Goal: Task Accomplishment & Management: Use online tool/utility

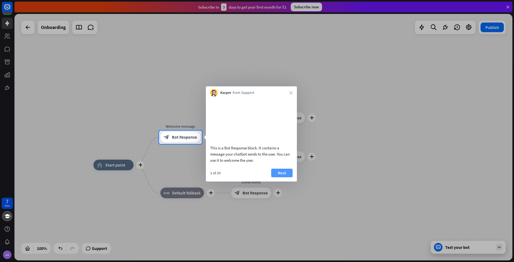
click at [281, 177] on button "Next" at bounding box center [281, 172] width 21 height 9
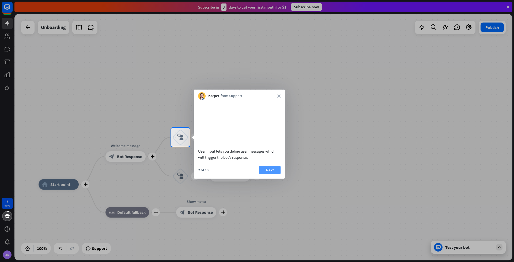
click at [272, 174] on button "Next" at bounding box center [269, 169] width 21 height 9
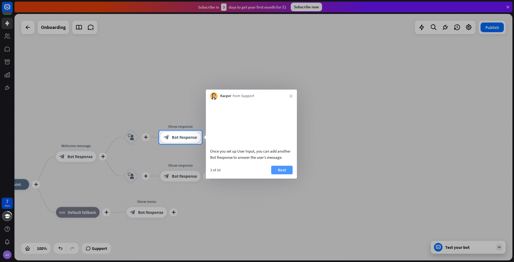
click at [282, 174] on button "Next" at bounding box center [281, 169] width 21 height 9
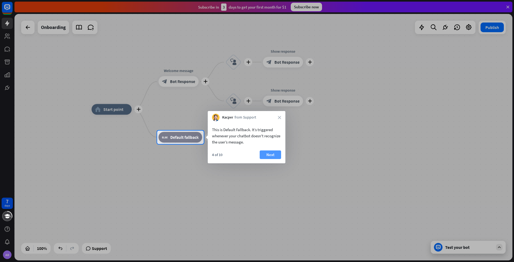
click at [272, 157] on button "Next" at bounding box center [270, 154] width 21 height 9
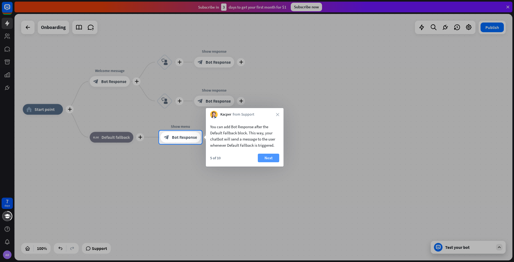
click at [273, 156] on button "Next" at bounding box center [268, 157] width 21 height 9
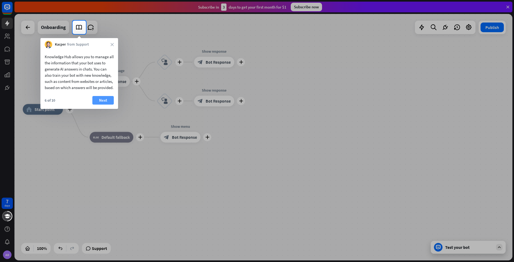
click at [100, 102] on button "Next" at bounding box center [102, 100] width 21 height 9
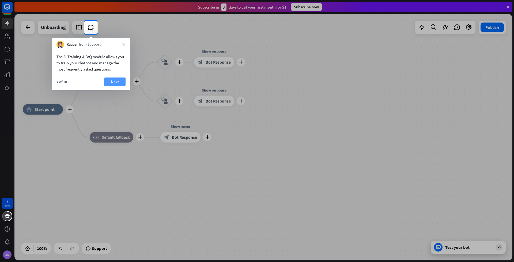
click at [113, 83] on button "Next" at bounding box center [114, 81] width 21 height 9
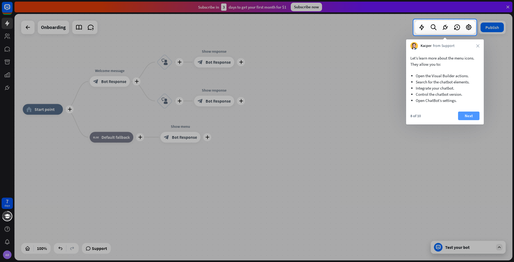
click at [472, 118] on button "Next" at bounding box center [468, 115] width 21 height 9
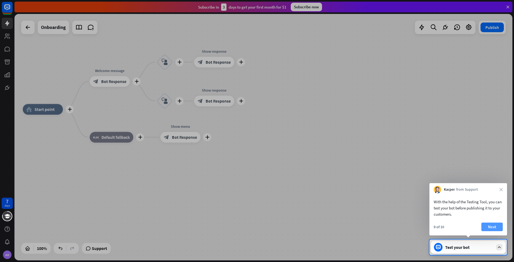
click at [491, 223] on button "Next" at bounding box center [491, 226] width 21 height 9
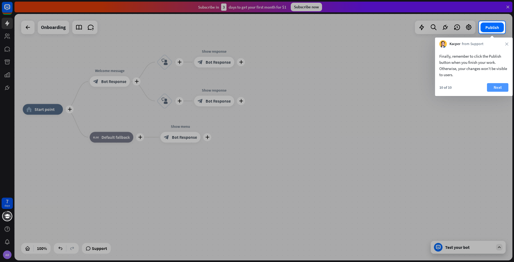
click at [497, 88] on button "Next" at bounding box center [497, 87] width 21 height 9
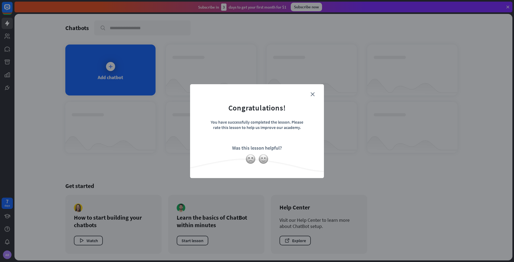
click at [315, 91] on form "Congratulations! You have successfully completed the lesson. Please rate this l…" at bounding box center [257, 123] width 120 height 64
click at [314, 93] on icon "close" at bounding box center [313, 94] width 4 height 4
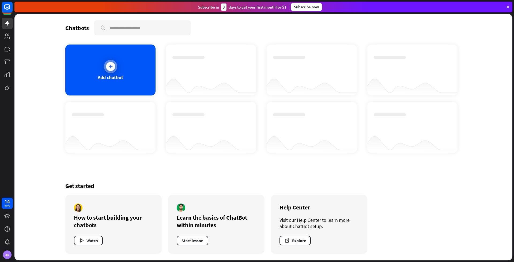
click at [111, 65] on icon at bounding box center [110, 66] width 5 height 5
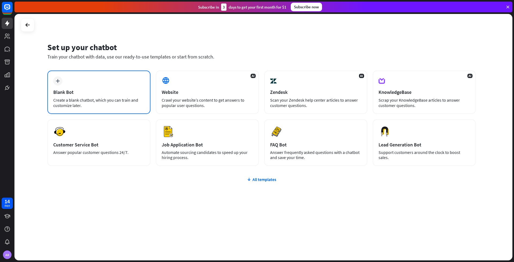
click at [74, 81] on div "plus Blank Bot Create a blank chatbot, which you can train and customize later." at bounding box center [98, 91] width 103 height 43
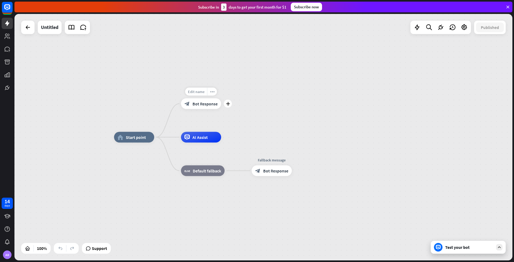
click at [197, 92] on span "Edit name" at bounding box center [196, 91] width 17 height 5
click at [227, 105] on icon "plus" at bounding box center [228, 104] width 4 height 4
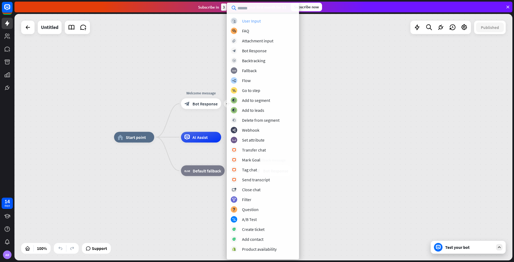
click at [258, 22] on div "User Input" at bounding box center [251, 20] width 19 height 5
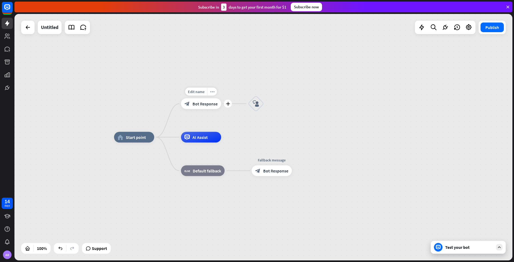
click at [208, 105] on span "Bot Response" at bounding box center [204, 103] width 25 height 5
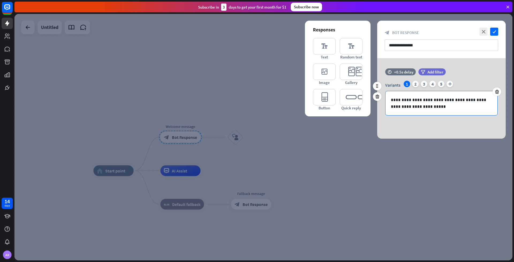
click at [428, 107] on p "**********" at bounding box center [441, 102] width 101 height 13
drag, startPoint x: 425, startPoint y: 105, endPoint x: 407, endPoint y: 99, distance: 18.9
click at [407, 99] on p "**********" at bounding box center [441, 102] width 101 height 13
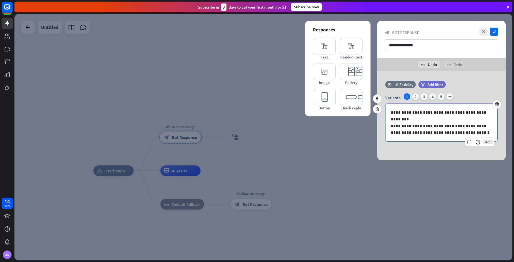
click at [448, 131] on p "**********" at bounding box center [441, 128] width 101 height 13
click at [482, 131] on p "**********" at bounding box center [441, 128] width 101 height 13
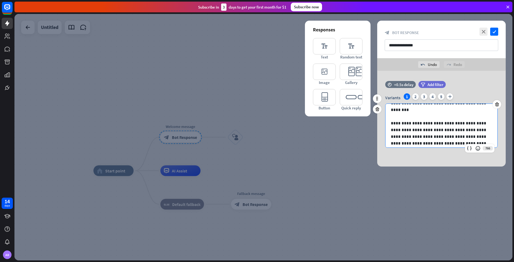
scroll to position [16, 0]
click at [479, 136] on p "**********" at bounding box center [439, 129] width 97 height 33
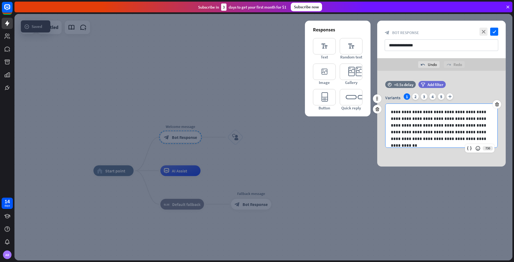
scroll to position [0, 0]
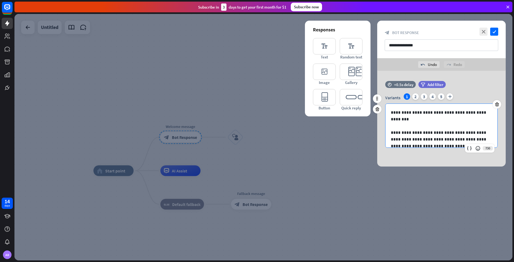
click at [391, 112] on p "**********" at bounding box center [439, 115] width 97 height 13
click at [479, 149] on icon at bounding box center [477, 147] width 5 height 5
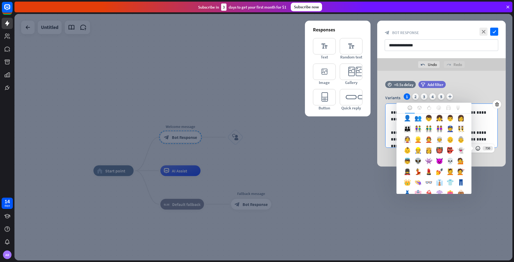
scroll to position [178, 0]
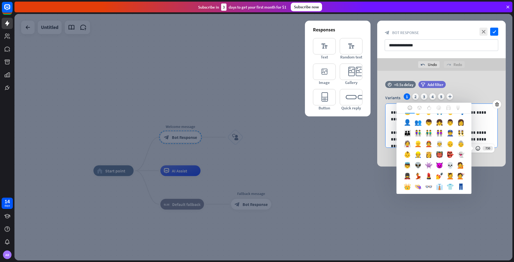
click at [413, 107] on div "👋" at bounding box center [407, 102] width 11 height 11
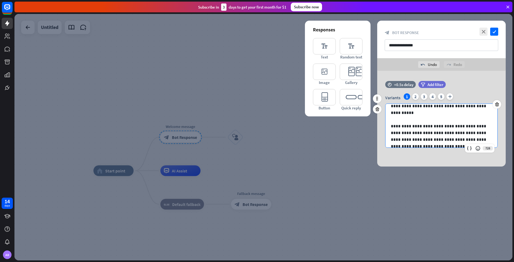
scroll to position [21, 0]
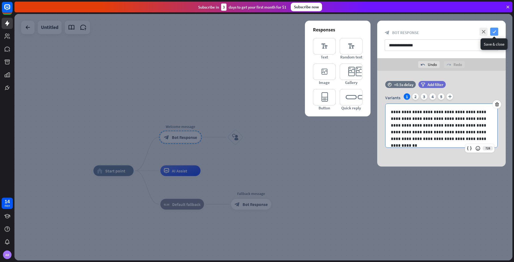
click at [496, 34] on icon "check" at bounding box center [494, 32] width 8 height 8
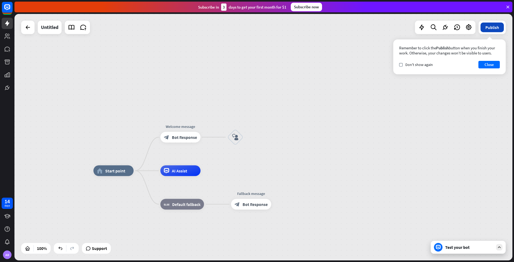
click at [489, 28] on button "Publish" at bounding box center [492, 27] width 23 height 10
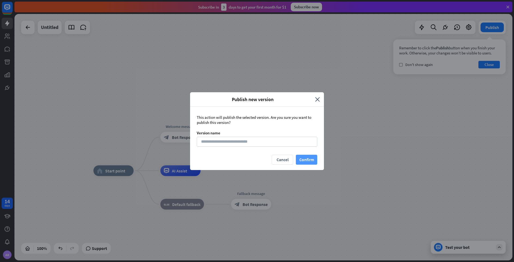
click at [306, 161] on button "Confirm" at bounding box center [306, 159] width 21 height 10
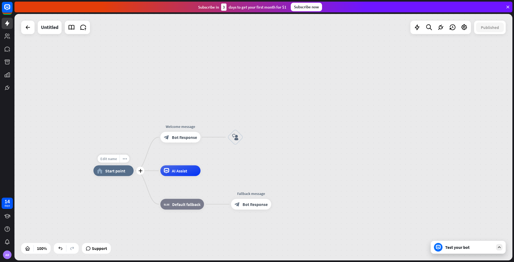
click at [108, 157] on span "Edit name" at bounding box center [108, 158] width 17 height 5
type input "*"
type input "**********"
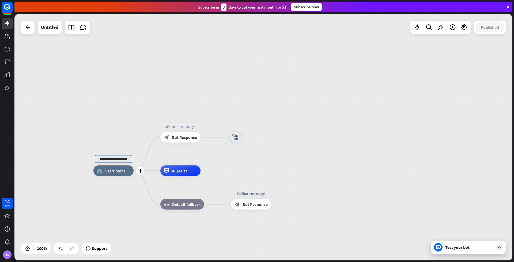
click at [109, 173] on div "**********" at bounding box center [263, 137] width 498 height 246
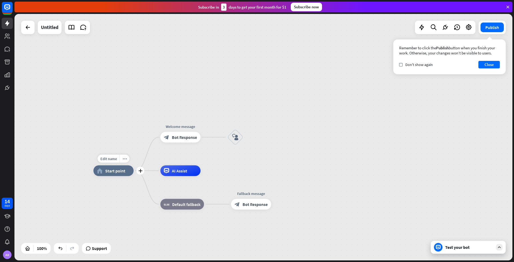
click at [109, 171] on span "Start point" at bounding box center [115, 170] width 20 height 5
click at [111, 157] on span "Edit name" at bounding box center [108, 158] width 17 height 5
click at [140, 171] on icon "plus" at bounding box center [140, 171] width 4 height 4
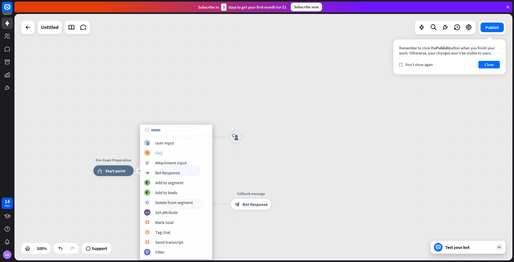
click at [165, 152] on div "block_faq FAQ" at bounding box center [176, 152] width 64 height 6
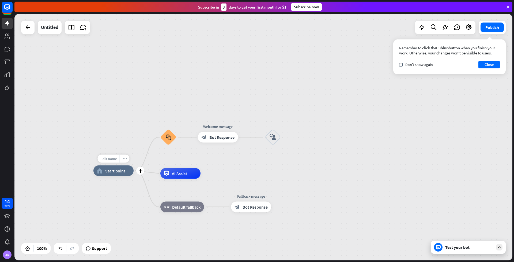
click at [112, 158] on span "Edit name" at bounding box center [108, 158] width 17 height 5
click at [112, 158] on input "**********" at bounding box center [113, 158] width 37 height 7
click at [165, 123] on span "Edit name" at bounding box center [163, 122] width 17 height 5
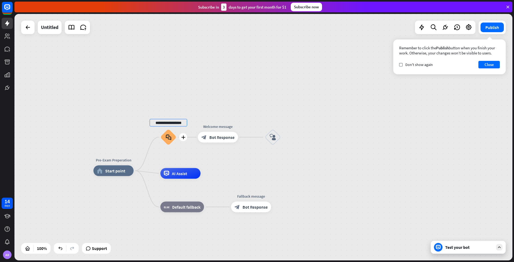
type input "**********"
click at [169, 138] on div "**********" at bounding box center [263, 137] width 498 height 246
click at [169, 138] on icon "block_faq" at bounding box center [169, 137] width 6 height 6
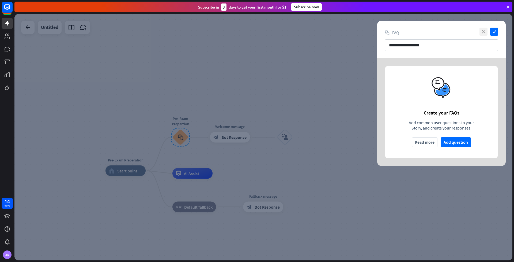
click at [485, 32] on icon "close" at bounding box center [483, 32] width 8 height 8
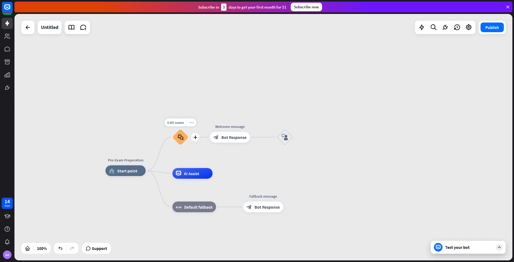
click at [190, 121] on icon "more_horiz" at bounding box center [192, 122] width 4 height 4
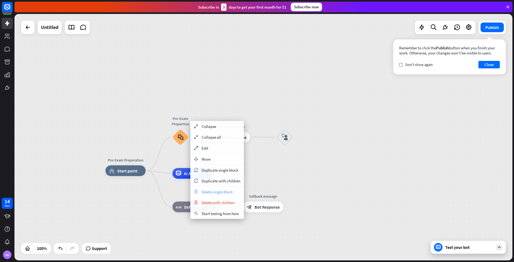
click at [220, 191] on span "Delete single block" at bounding box center [217, 191] width 31 height 5
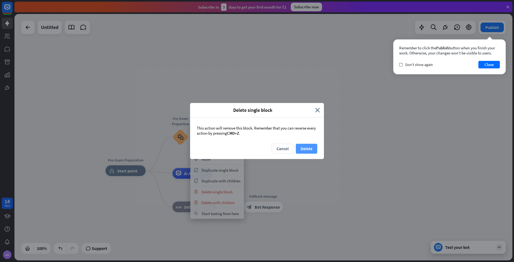
click at [302, 148] on button "Delete" at bounding box center [306, 148] width 21 height 10
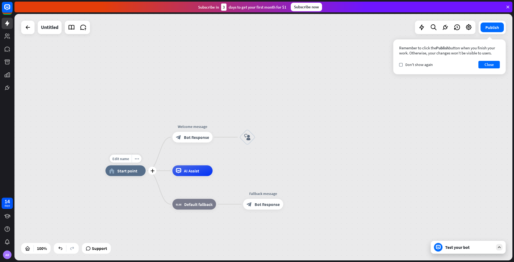
click at [124, 171] on span "Start point" at bounding box center [127, 170] width 20 height 5
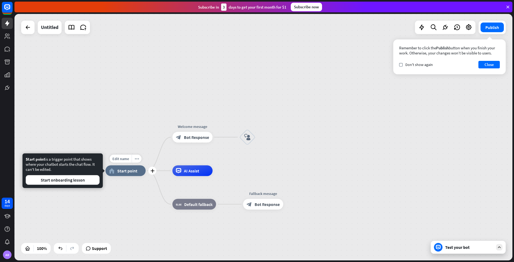
click at [124, 172] on span "Start point" at bounding box center [127, 170] width 20 height 5
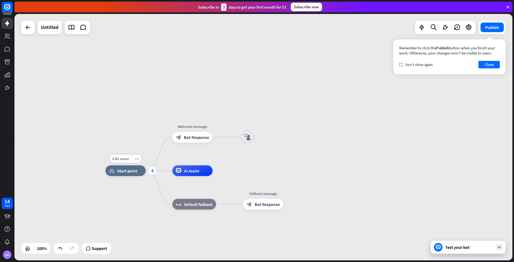
click at [154, 170] on icon "plus" at bounding box center [152, 171] width 4 height 4
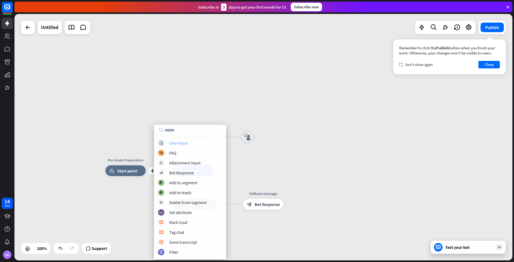
click at [178, 143] on div "User Input" at bounding box center [178, 142] width 19 height 5
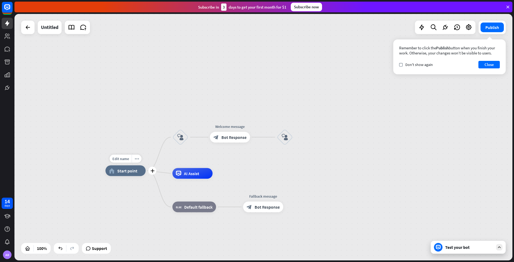
click at [135, 173] on div "home_2 Start point" at bounding box center [125, 170] width 40 height 11
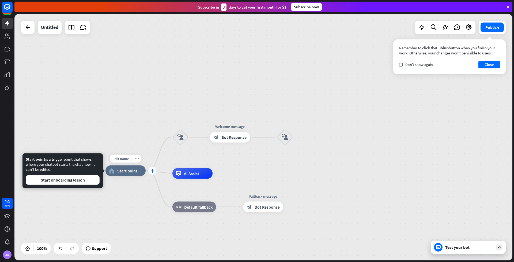
click at [152, 172] on icon "plus" at bounding box center [152, 171] width 4 height 4
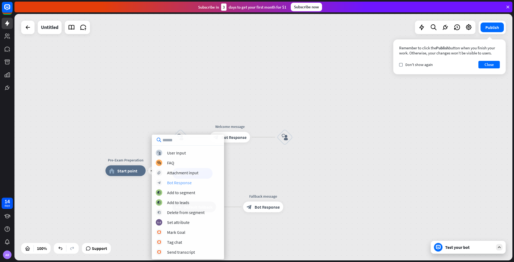
click at [179, 181] on div "Bot Response" at bounding box center [179, 182] width 25 height 5
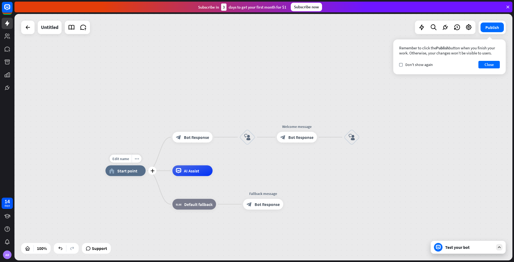
click at [135, 171] on span "Start point" at bounding box center [127, 170] width 20 height 5
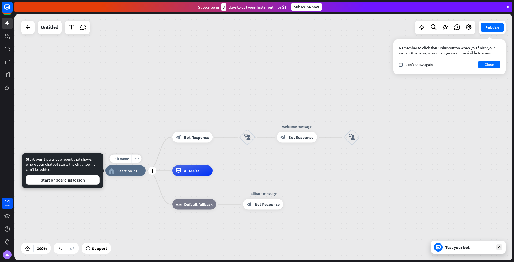
click at [135, 159] on icon "more_horiz" at bounding box center [137, 158] width 4 height 4
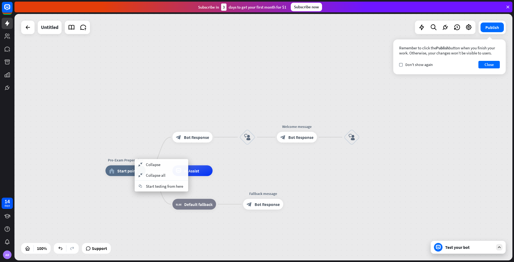
click at [158, 147] on div "Pre-Exam Preperation home_2 Start point block_bot_response Bot Response block_u…" at bounding box center [263, 137] width 498 height 246
click at [203, 135] on span "Bot Response" at bounding box center [196, 136] width 25 height 5
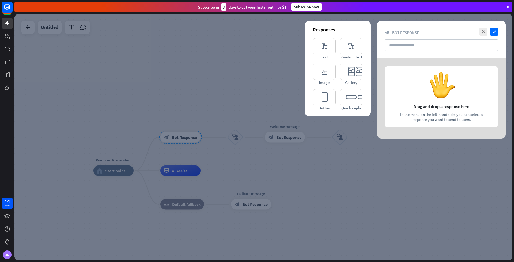
click at [179, 138] on div at bounding box center [263, 137] width 498 height 246
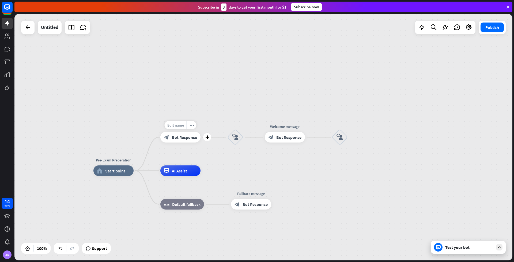
click at [175, 126] on span "Edit name" at bounding box center [175, 125] width 17 height 5
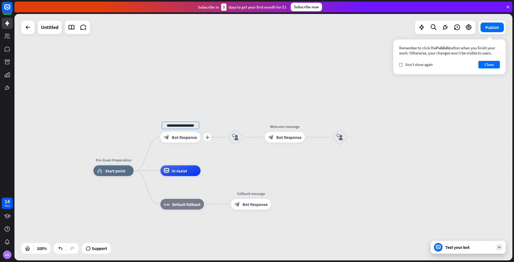
type input "**********"
click at [207, 140] on div "**********" at bounding box center [263, 137] width 498 height 246
click at [192, 138] on span "Bot Response" at bounding box center [184, 136] width 25 height 5
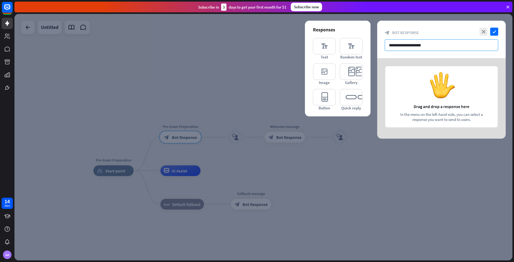
click at [435, 47] on input "**********" at bounding box center [442, 45] width 114 height 12
click at [425, 83] on div at bounding box center [441, 98] width 129 height 80
click at [332, 46] on icon "editor_text" at bounding box center [324, 46] width 23 height 16
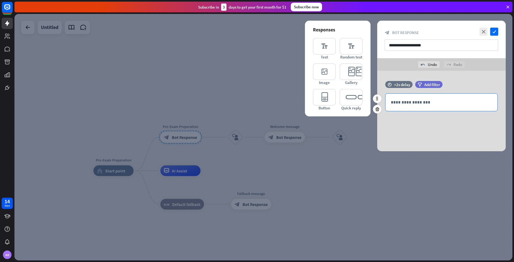
click at [433, 103] on p "**********" at bounding box center [441, 102] width 101 height 7
click at [378, 99] on icon at bounding box center [377, 98] width 5 height 5
click at [406, 101] on p "**********" at bounding box center [441, 102] width 101 height 7
click at [470, 112] on icon at bounding box center [467, 111] width 5 height 5
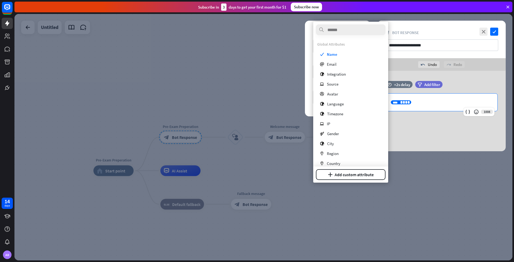
click at [434, 103] on p "**********" at bounding box center [441, 102] width 101 height 7
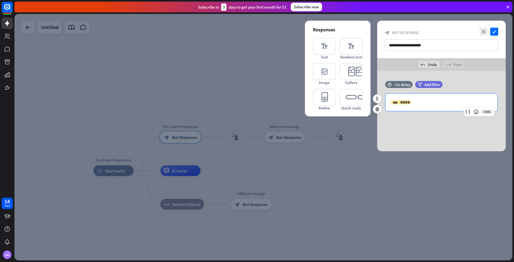
click at [401, 101] on span "****" at bounding box center [405, 102] width 10 height 4
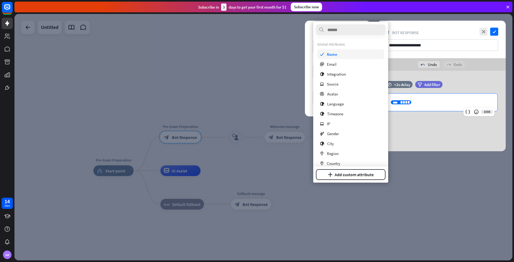
click at [335, 54] on span "Name" at bounding box center [332, 54] width 10 height 5
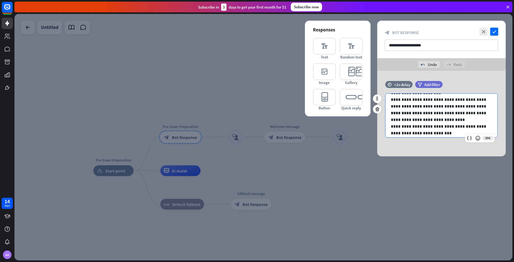
scroll to position [23, 0]
click at [394, 133] on p "**********" at bounding box center [439, 133] width 97 height 7
click at [480, 139] on icon at bounding box center [477, 137] width 5 height 5
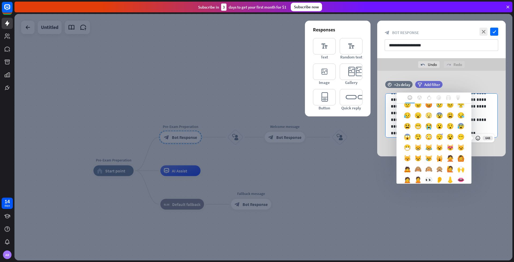
scroll to position [0, 0]
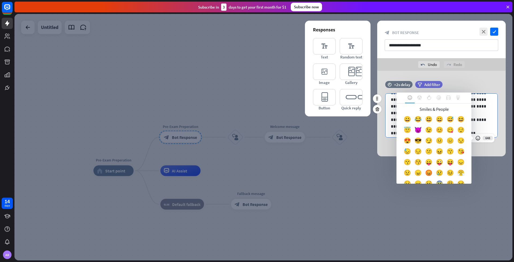
click at [482, 119] on p "**********" at bounding box center [439, 122] width 97 height 13
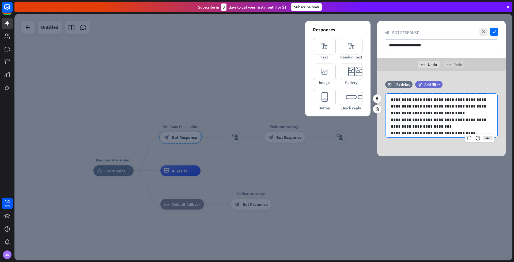
click at [394, 133] on p "**********" at bounding box center [439, 133] width 97 height 7
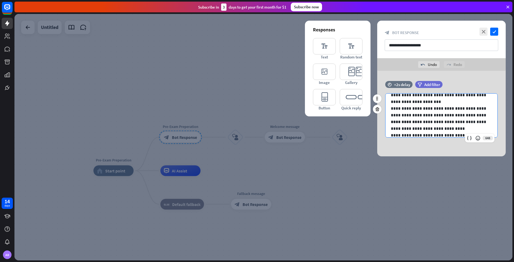
scroll to position [27, 0]
click at [467, 138] on icon at bounding box center [469, 137] width 5 height 5
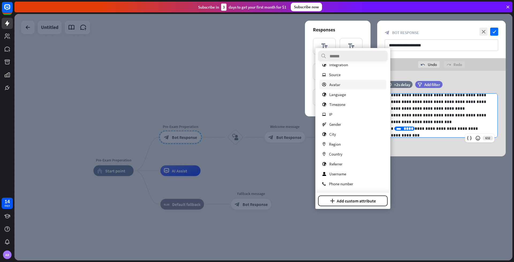
scroll to position [0, 0]
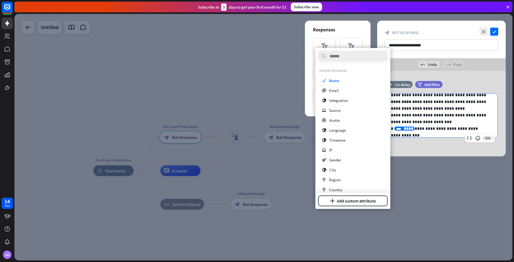
click at [447, 132] on p "**********" at bounding box center [439, 131] width 97 height 13
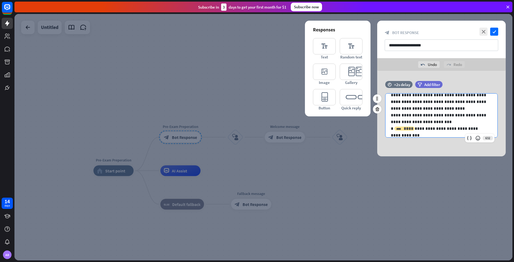
click at [404, 130] on span "****" at bounding box center [409, 128] width 10 height 4
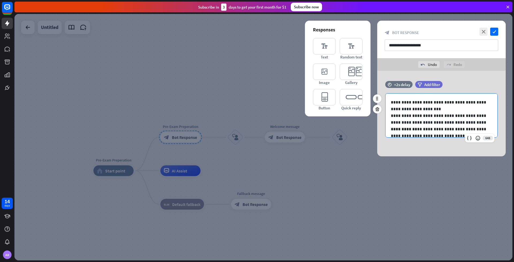
click at [422, 107] on p "**********" at bounding box center [439, 105] width 97 height 13
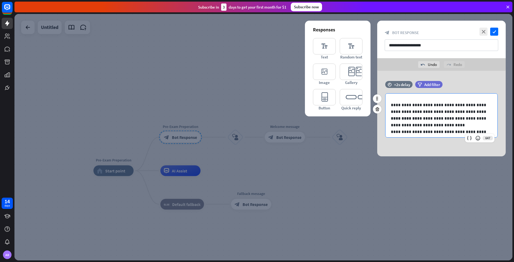
scroll to position [12, 0]
click at [401, 103] on p "**********" at bounding box center [439, 107] width 97 height 13
click at [494, 33] on icon "check" at bounding box center [494, 32] width 8 height 8
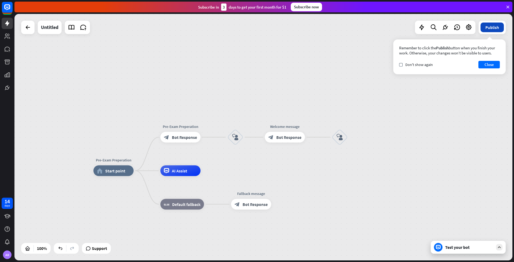
click at [494, 28] on button "Publish" at bounding box center [492, 27] width 23 height 10
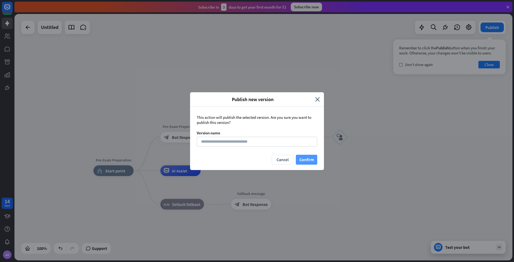
click at [301, 160] on button "Confirm" at bounding box center [306, 159] width 21 height 10
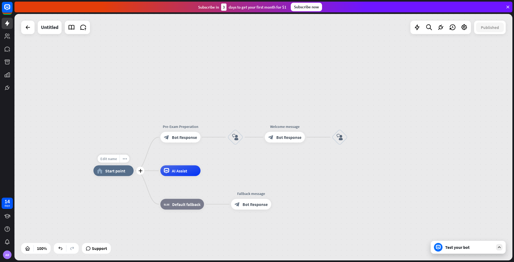
click at [113, 158] on span "Edit name" at bounding box center [108, 158] width 17 height 5
drag, startPoint x: 130, startPoint y: 160, endPoint x: 78, endPoint y: 156, distance: 51.8
click at [78, 156] on div "**********" at bounding box center [263, 137] width 498 height 246
click at [126, 160] on input "**********" at bounding box center [113, 158] width 37 height 7
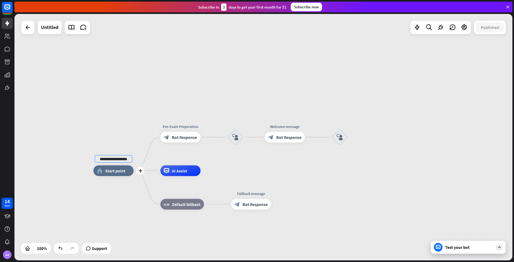
click at [126, 160] on input "**********" at bounding box center [113, 158] width 37 height 7
type input "*"
type input "**********"
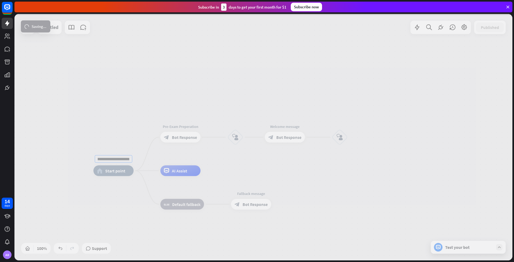
click at [108, 172] on div "**********" at bounding box center [263, 137] width 498 height 246
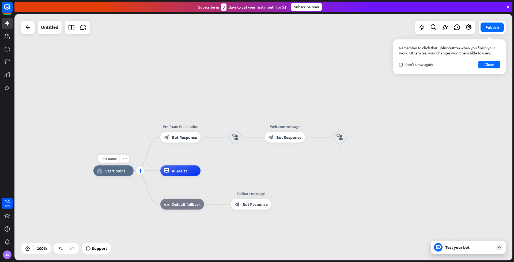
click at [141, 173] on div "plus" at bounding box center [140, 171] width 8 height 8
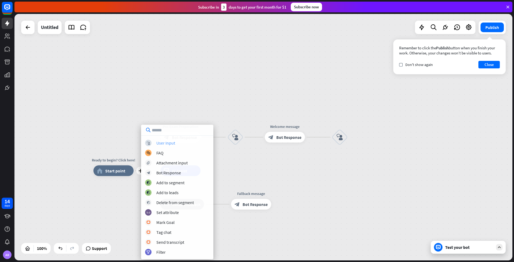
click at [176, 142] on div "block_user_input User Input" at bounding box center [177, 142] width 64 height 6
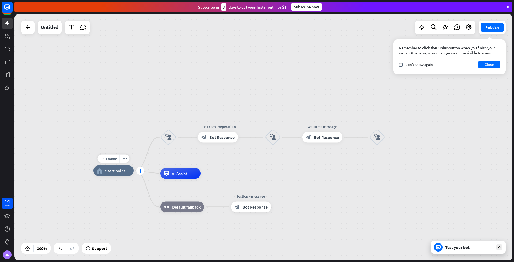
click at [138, 171] on div "plus" at bounding box center [140, 171] width 8 height 8
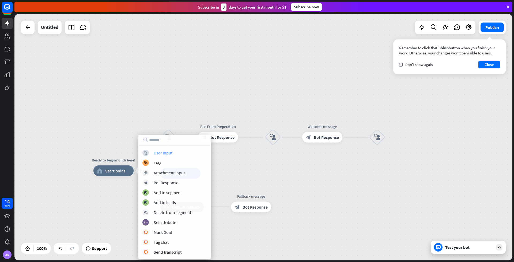
click at [162, 152] on div "User Input" at bounding box center [163, 152] width 19 height 5
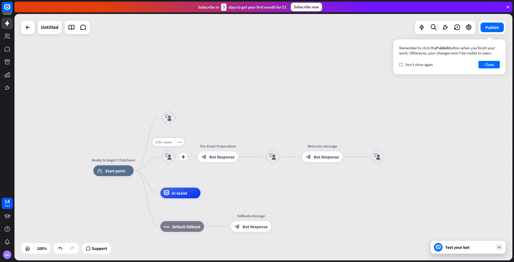
click at [163, 140] on span "Edit name" at bounding box center [163, 141] width 17 height 5
click at [108, 171] on span "Start point" at bounding box center [115, 170] width 20 height 5
click at [179, 143] on icon "more_horiz" at bounding box center [179, 142] width 4 height 4
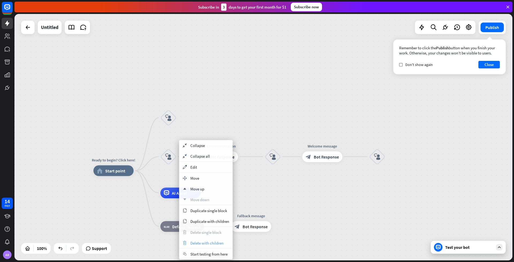
click at [210, 240] on span "Delete with children" at bounding box center [206, 242] width 33 height 5
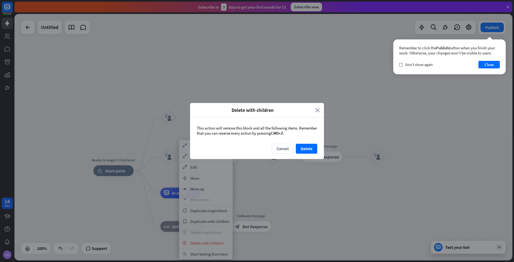
click at [317, 110] on icon "close" at bounding box center [317, 110] width 5 height 6
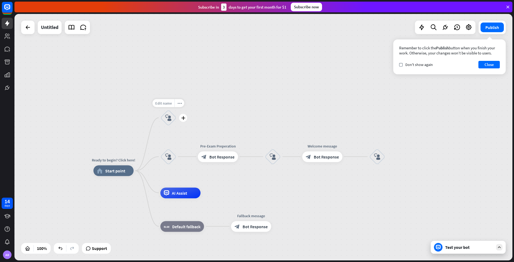
click at [169, 102] on span "Edit name" at bounding box center [163, 102] width 17 height 5
click at [174, 104] on input "text" at bounding box center [168, 102] width 37 height 7
type input "*"
click at [210, 106] on div "Ready to begin? Click here! home_2 Start point block_user_input block_user_inpu…" at bounding box center [263, 137] width 498 height 246
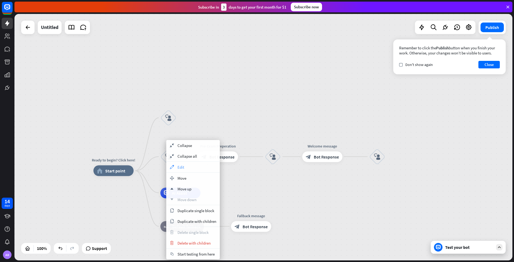
click at [182, 164] on div "appearance Edit" at bounding box center [193, 166] width 54 height 11
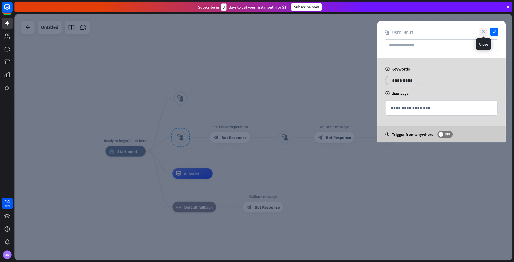
click at [485, 31] on icon "close" at bounding box center [483, 32] width 8 height 8
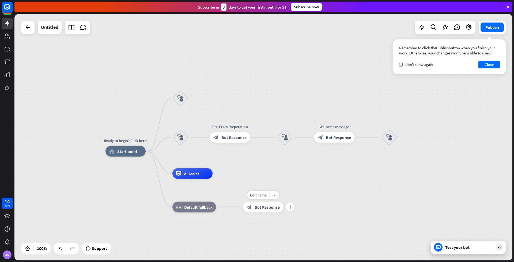
click at [262, 210] on div "block_bot_response Bot Response" at bounding box center [263, 206] width 40 height 11
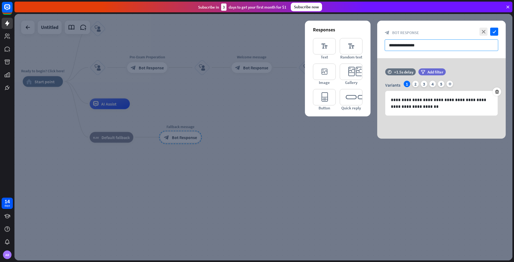
click at [488, 45] on input "**********" at bounding box center [442, 45] width 114 height 12
click at [201, 132] on div at bounding box center [263, 137] width 498 height 246
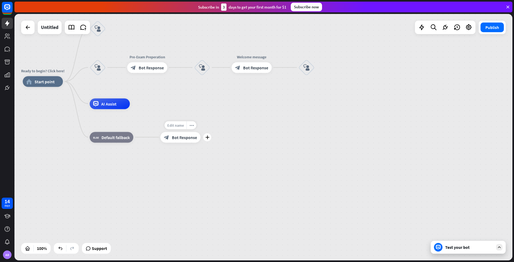
click at [180, 127] on span "Edit name" at bounding box center [175, 125] width 17 height 5
click at [185, 125] on input "**********" at bounding box center [180, 125] width 37 height 7
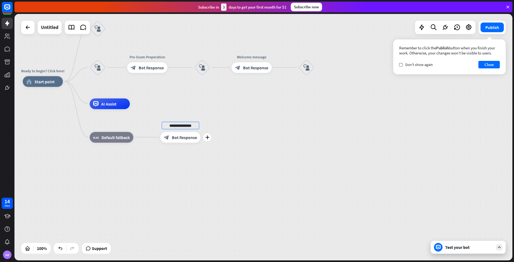
click at [185, 125] on input "**********" at bounding box center [180, 125] width 37 height 7
type input "**********"
click at [207, 137] on icon "plus" at bounding box center [207, 137] width 4 height 4
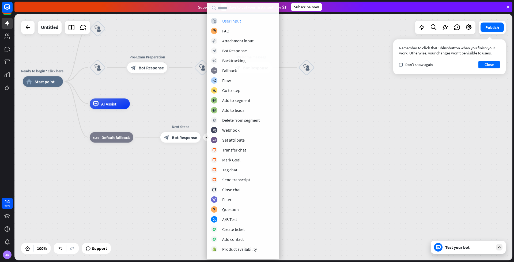
click at [241, 19] on div "block_user_input User Input" at bounding box center [243, 21] width 64 height 6
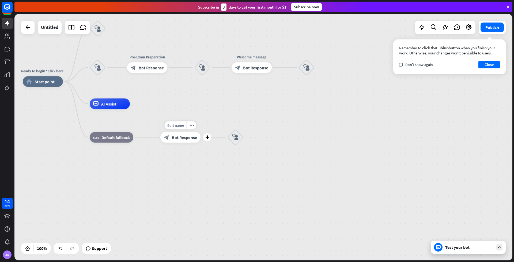
click at [172, 136] on span "Bot Response" at bounding box center [184, 136] width 25 height 5
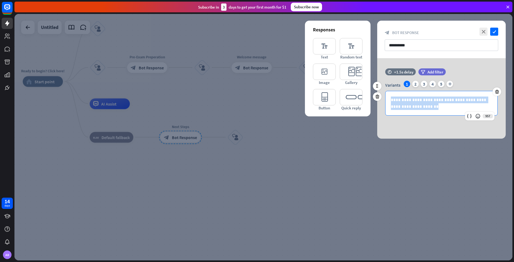
drag, startPoint x: 440, startPoint y: 108, endPoint x: 386, endPoint y: 94, distance: 55.8
click at [386, 94] on div "**********" at bounding box center [442, 103] width 112 height 24
click at [44, 82] on div at bounding box center [263, 137] width 498 height 246
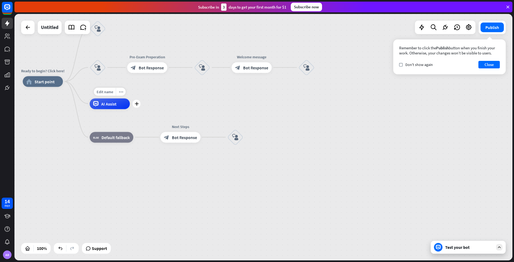
drag, startPoint x: 174, startPoint y: 140, endPoint x: 102, endPoint y: 104, distance: 80.8
click at [102, 104] on div "Ready to begin? Click here! home_2 Start point block_user_input block_user_inpu…" at bounding box center [272, 204] width 498 height 246
click at [72, 81] on div "plus" at bounding box center [70, 81] width 8 height 8
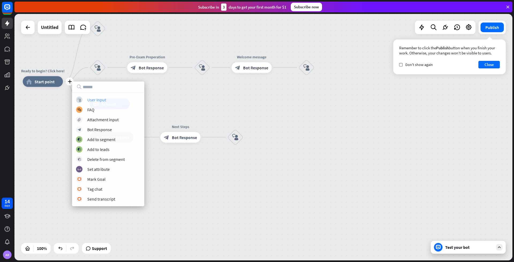
click at [101, 99] on div "User Input" at bounding box center [96, 99] width 19 height 5
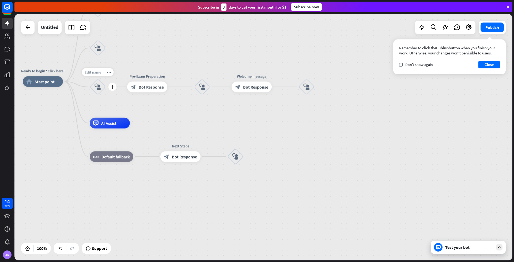
click at [90, 73] on span "Edit name" at bounding box center [93, 72] width 17 height 5
click at [98, 89] on icon "block_user_input" at bounding box center [98, 87] width 6 height 6
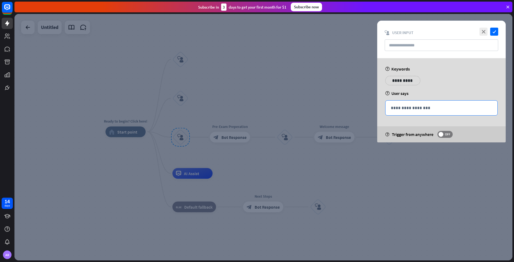
click at [431, 107] on p "**********" at bounding box center [441, 107] width 101 height 7
click at [482, 32] on icon "close" at bounding box center [483, 32] width 8 height 8
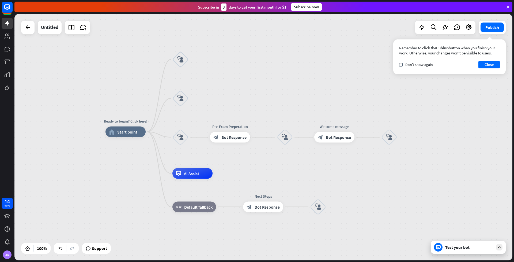
drag, startPoint x: 183, startPoint y: 138, endPoint x: 150, endPoint y: 148, distance: 34.2
click at [150, 148] on div "Ready to begin? Click here! home_2 Start point block_user_input block_user_inpu…" at bounding box center [354, 255] width 498 height 246
drag, startPoint x: 182, startPoint y: 138, endPoint x: 168, endPoint y: 143, distance: 14.1
click at [172, 143] on div "Edit name more_horiz plus block_user_input" at bounding box center [180, 137] width 16 height 16
click at [193, 121] on icon "more_horiz" at bounding box center [192, 122] width 4 height 4
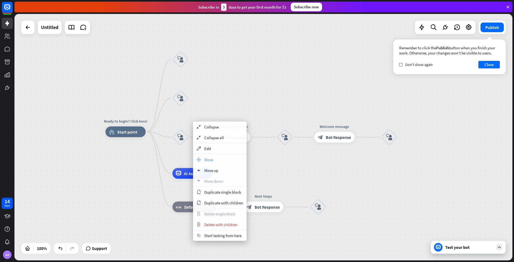
click at [208, 158] on span "Move" at bounding box center [208, 159] width 9 height 5
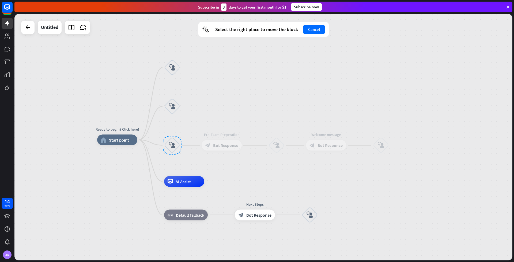
drag, startPoint x: 177, startPoint y: 134, endPoint x: 173, endPoint y: 141, distance: 8.3
click at [173, 141] on div at bounding box center [172, 145] width 19 height 19
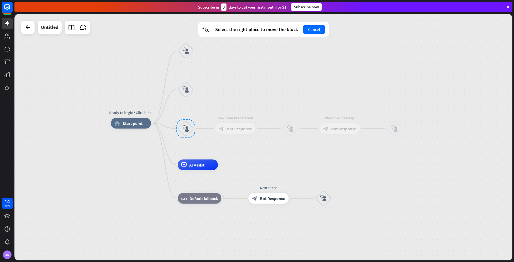
drag, startPoint x: 173, startPoint y: 147, endPoint x: 182, endPoint y: 130, distance: 19.2
click at [182, 130] on div at bounding box center [185, 128] width 19 height 19
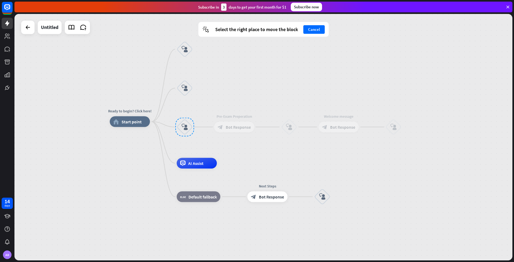
click at [183, 129] on div at bounding box center [184, 127] width 19 height 19
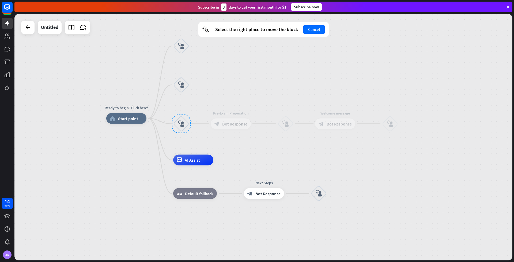
drag, startPoint x: 189, startPoint y: 123, endPoint x: 186, endPoint y: 119, distance: 4.9
click at [186, 119] on div at bounding box center [181, 123] width 19 height 19
click at [152, 120] on div "plus" at bounding box center [153, 118] width 8 height 8
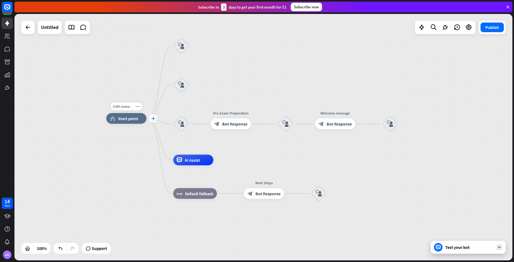
click at [153, 119] on icon "plus" at bounding box center [153, 118] width 4 height 4
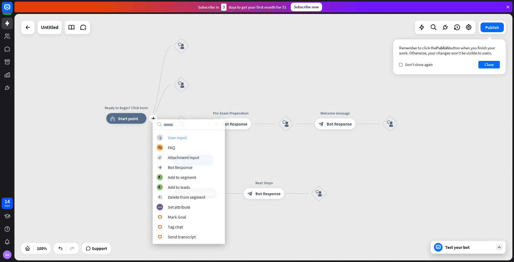
click at [178, 137] on div "User Input" at bounding box center [177, 137] width 19 height 5
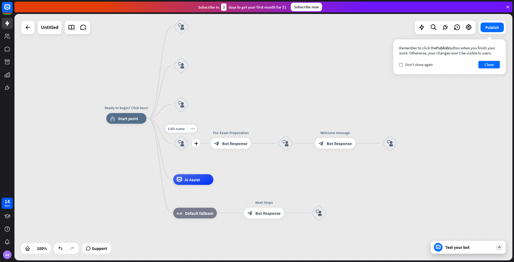
click at [180, 145] on icon "block_user_input" at bounding box center [181, 143] width 6 height 6
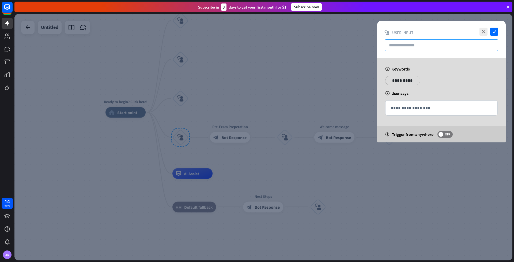
click at [424, 47] on input "text" at bounding box center [442, 45] width 114 height 12
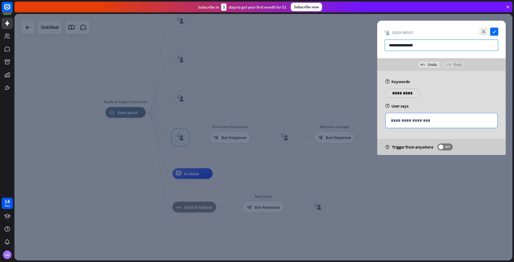
type input "**********"
click at [425, 123] on p "**********" at bounding box center [441, 120] width 101 height 7
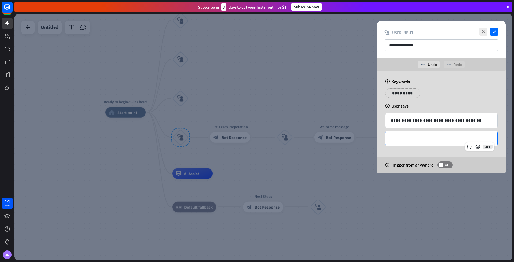
click at [423, 141] on p "**********" at bounding box center [441, 138] width 101 height 7
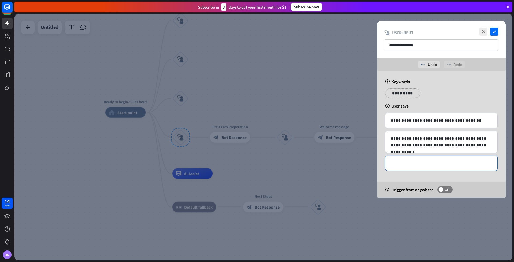
click at [414, 165] on p "**********" at bounding box center [441, 163] width 101 height 7
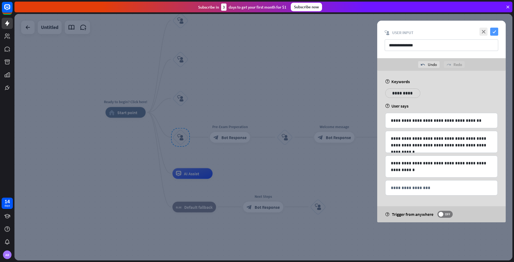
click at [494, 30] on icon "check" at bounding box center [494, 32] width 8 height 8
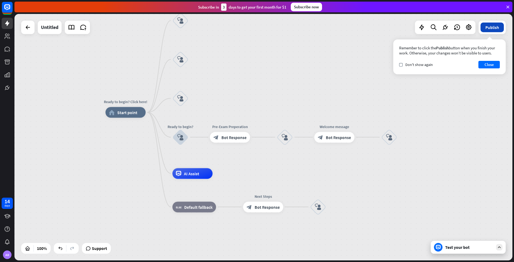
click at [493, 28] on button "Publish" at bounding box center [492, 27] width 23 height 10
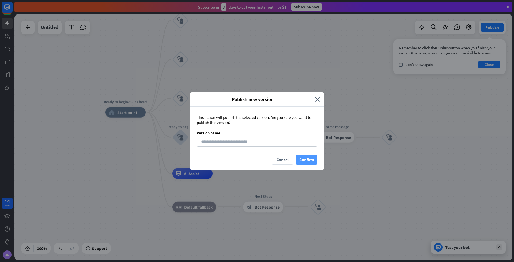
click at [314, 158] on button "Confirm" at bounding box center [306, 159] width 21 height 10
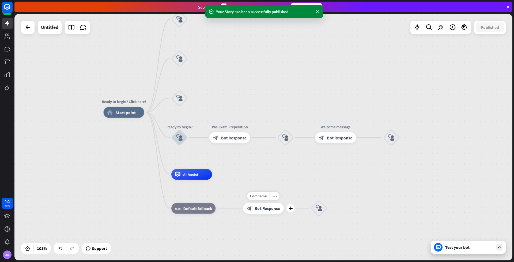
click at [271, 210] on span "Bot Response" at bounding box center [267, 207] width 25 height 5
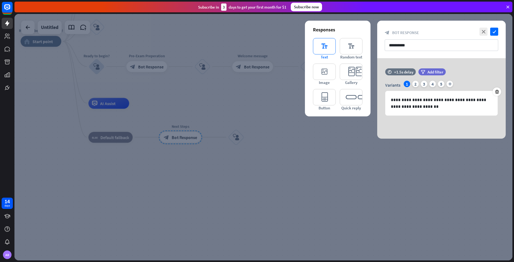
click at [327, 46] on icon "editor_text" at bounding box center [324, 46] width 23 height 16
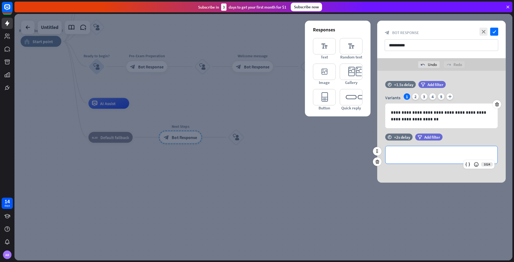
click at [417, 158] on p "**********" at bounding box center [441, 154] width 101 height 7
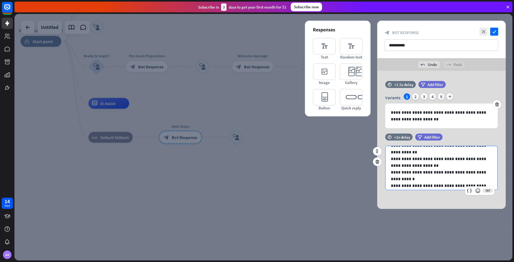
scroll to position [16, 0]
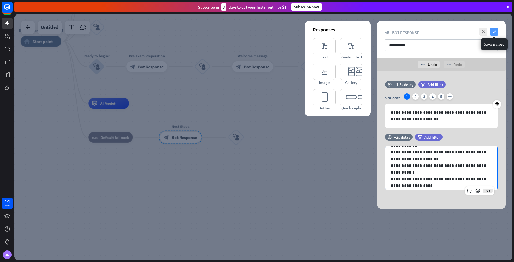
click at [497, 33] on icon "check" at bounding box center [494, 32] width 8 height 8
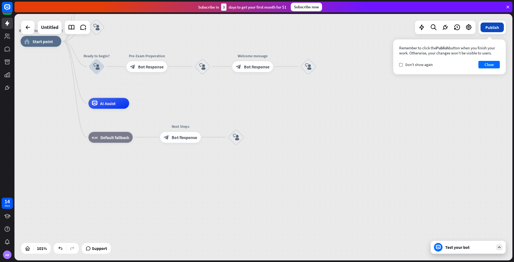
click at [492, 27] on button "Publish" at bounding box center [492, 27] width 23 height 10
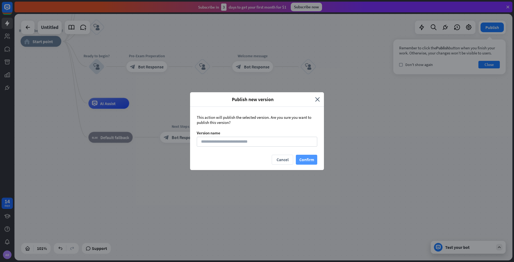
click at [312, 159] on button "Confirm" at bounding box center [306, 159] width 21 height 10
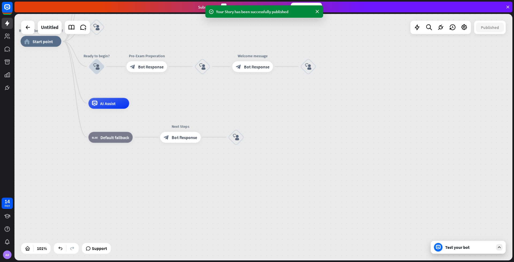
click at [446, 247] on div "Test your bot" at bounding box center [469, 246] width 48 height 5
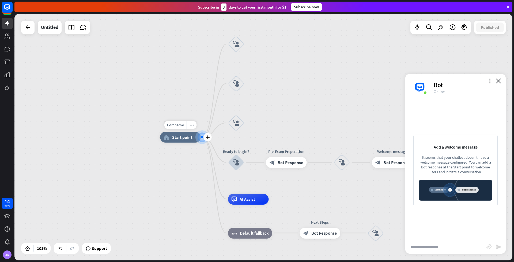
click at [202, 138] on div at bounding box center [202, 137] width 2 height 2
click at [209, 138] on icon "plus" at bounding box center [208, 137] width 4 height 4
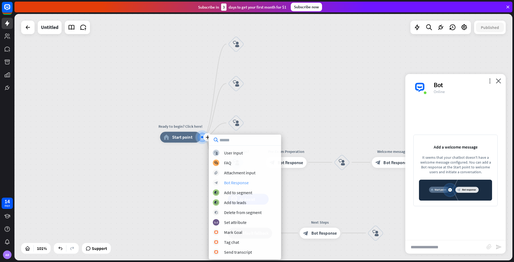
click at [226, 182] on div "Bot Response" at bounding box center [236, 182] width 25 height 5
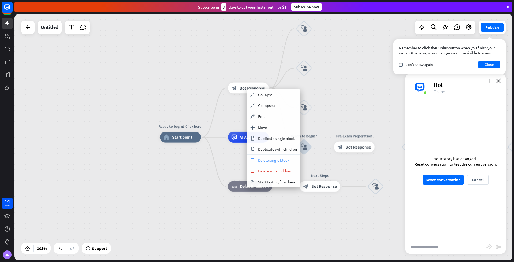
click at [270, 161] on span "Delete single block" at bounding box center [273, 159] width 31 height 5
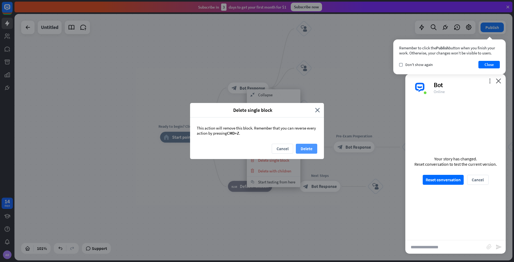
click at [302, 148] on button "Delete" at bounding box center [306, 148] width 21 height 10
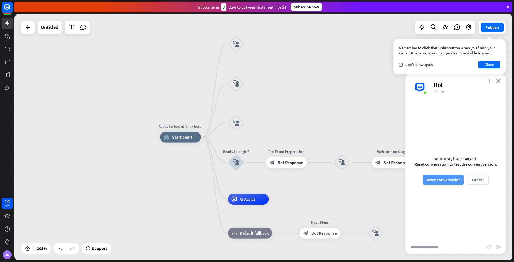
click at [451, 181] on button "Reset conversation" at bounding box center [443, 180] width 41 height 10
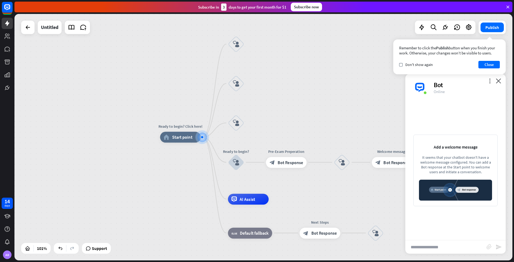
click at [455, 190] on img at bounding box center [455, 189] width 73 height 21
click at [496, 65] on button "Close" at bounding box center [488, 64] width 21 height 7
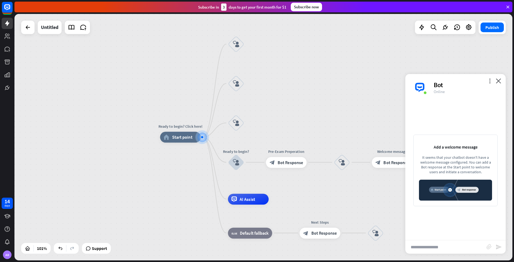
click at [386, 81] on div "Ready to begin? Click here! home_2 Start point block_user_input block_user_inpu…" at bounding box center [263, 137] width 498 height 246
click at [235, 164] on icon "block_user_input" at bounding box center [236, 162] width 6 height 6
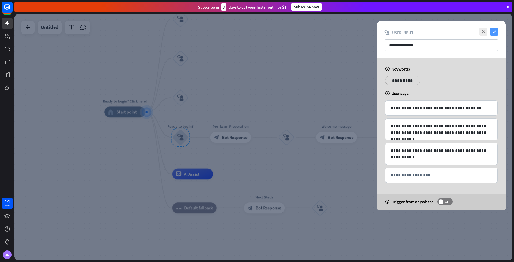
click at [498, 33] on icon "check" at bounding box center [494, 32] width 8 height 8
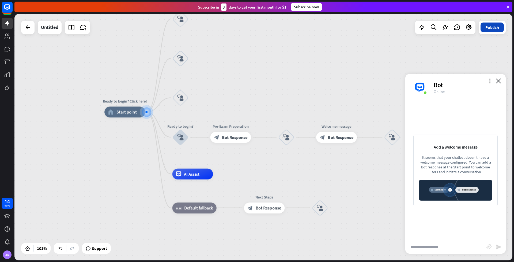
click at [496, 30] on button "Publish" at bounding box center [492, 27] width 23 height 10
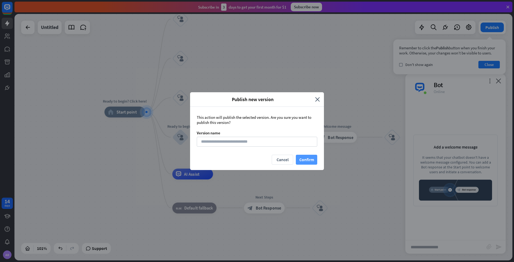
click at [304, 158] on button "Confirm" at bounding box center [306, 159] width 21 height 10
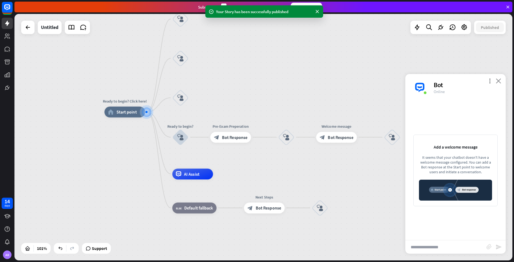
click at [496, 82] on icon "close" at bounding box center [498, 80] width 5 height 5
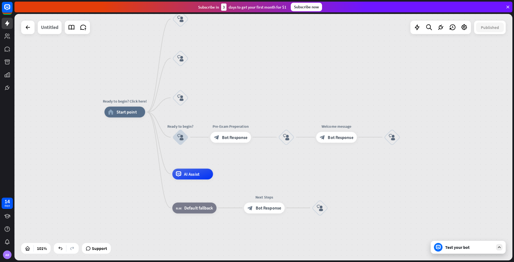
click at [50, 28] on div "Untitled" at bounding box center [49, 27] width 17 height 13
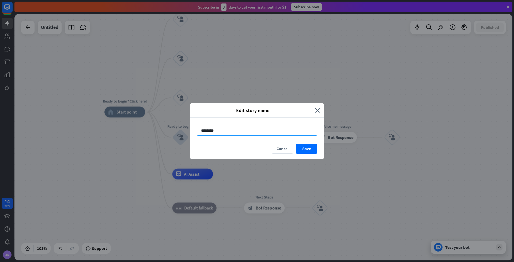
click at [254, 128] on input "********" at bounding box center [257, 131] width 120 height 10
type input "*"
click at [284, 152] on button "Cancel" at bounding box center [282, 148] width 21 height 10
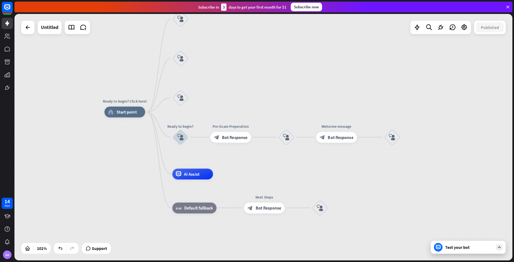
click at [453, 251] on div "Test your bot" at bounding box center [468, 246] width 75 height 13
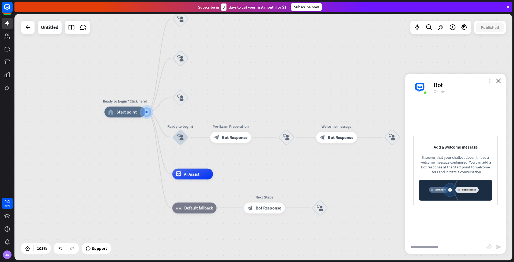
click at [489, 81] on icon "more_vert" at bounding box center [489, 80] width 5 height 5
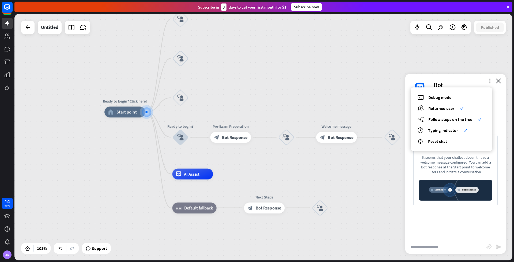
click at [449, 233] on div "Add a welcome message It seems that your chatbot doesn't have a welcome message…" at bounding box center [455, 170] width 100 height 139
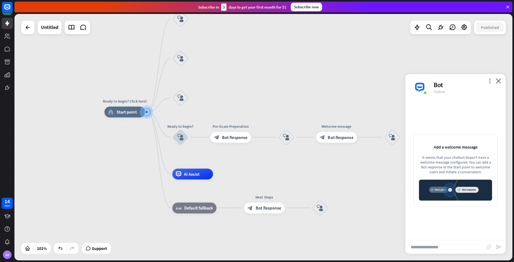
click at [452, 245] on input "text" at bounding box center [445, 246] width 81 height 13
type input "**********"
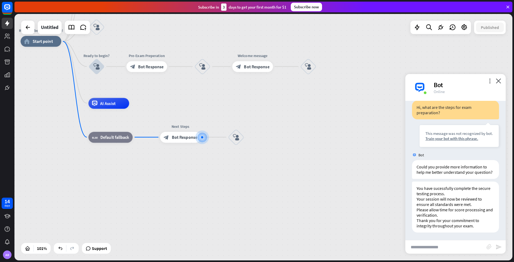
scroll to position [22, 0]
type input "*"
type input "**********"
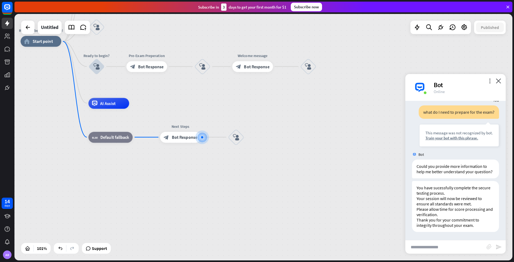
scroll to position [166, 0]
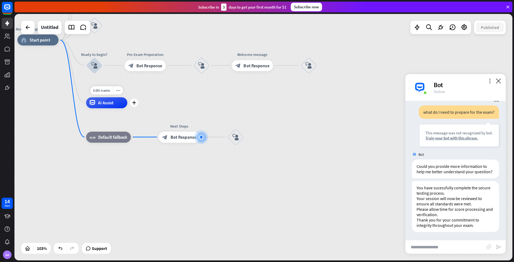
click at [102, 103] on span "AI Assist" at bounding box center [106, 103] width 16 height 6
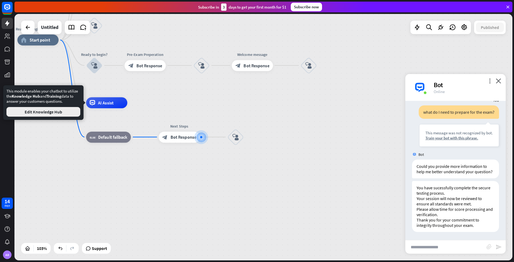
click at [62, 112] on button "Edit Knowledge Hub" at bounding box center [43, 112] width 74 height 10
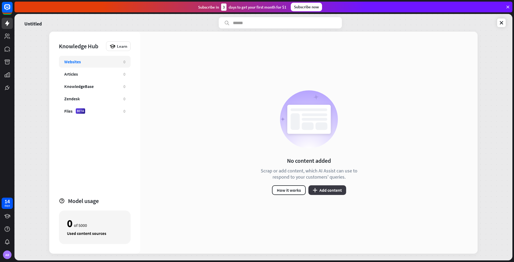
click at [329, 190] on button "plus Add content" at bounding box center [327, 190] width 38 height 10
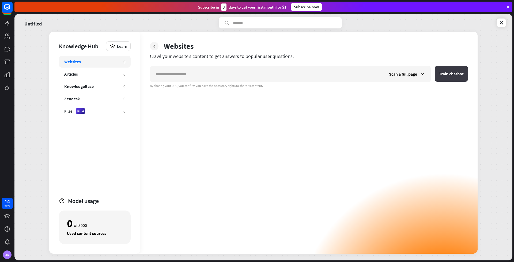
click at [452, 76] on button "Train chatbot" at bounding box center [451, 74] width 33 height 16
click at [424, 74] on icon at bounding box center [422, 73] width 5 height 5
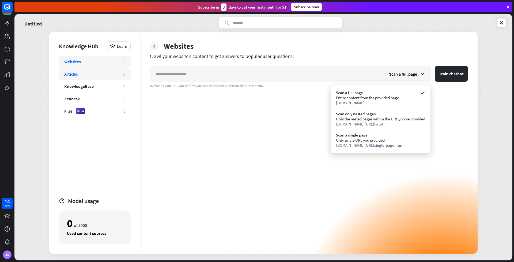
click at [73, 73] on div "Articles" at bounding box center [71, 73] width 14 height 5
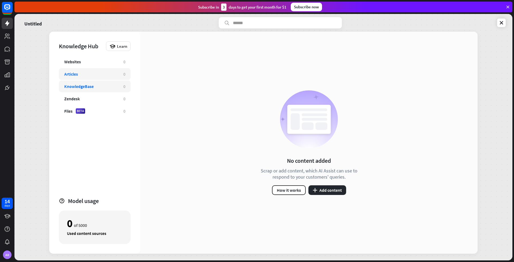
click at [84, 85] on div "KnowledgeBase" at bounding box center [78, 86] width 29 height 5
click at [500, 25] on icon at bounding box center [501, 22] width 5 height 5
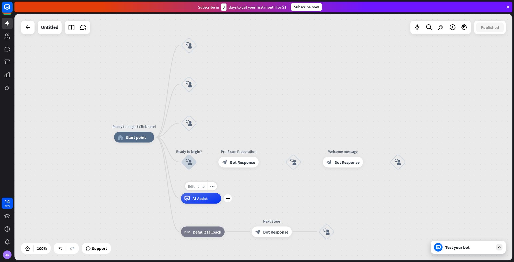
drag, startPoint x: 195, startPoint y: 198, endPoint x: 199, endPoint y: 184, distance: 15.0
click at [199, 192] on div "Edit name more_horiz plus AI Assist" at bounding box center [201, 197] width 40 height 11
drag, startPoint x: 239, startPoint y: 161, endPoint x: 229, endPoint y: 204, distance: 44.2
click at [229, 204] on div "Ready to begin? Click here! home_2 Start point block_user_input block_user_inpu…" at bounding box center [363, 260] width 498 height 246
click at [250, 149] on icon "more_horiz" at bounding box center [250, 150] width 4 height 4
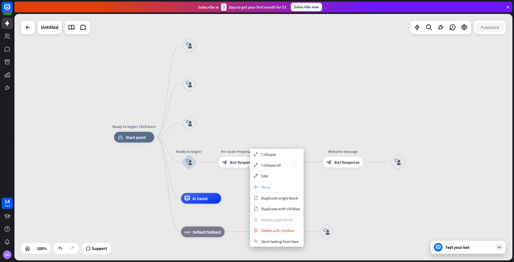
click at [270, 186] on div "move_block Move" at bounding box center [277, 186] width 54 height 11
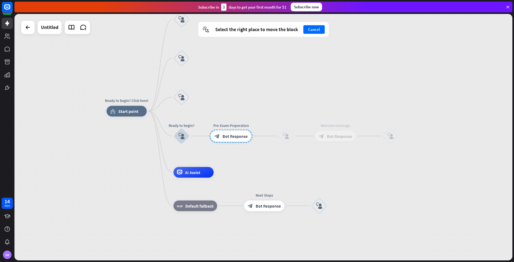
drag, startPoint x: 245, startPoint y: 159, endPoint x: 236, endPoint y: 124, distance: 36.8
click at [236, 129] on div at bounding box center [231, 135] width 43 height 13
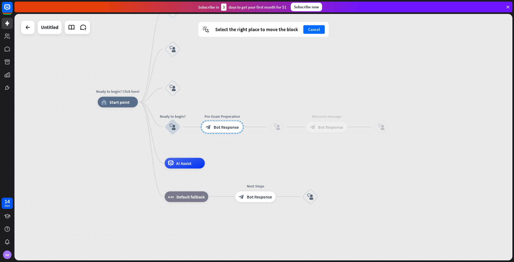
drag, startPoint x: 213, startPoint y: 129, endPoint x: 204, endPoint y: 130, distance: 8.6
click at [204, 130] on div at bounding box center [222, 126] width 43 height 13
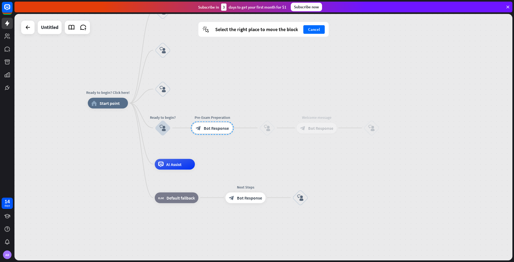
drag, startPoint x: 202, startPoint y: 134, endPoint x: 194, endPoint y: 135, distance: 8.1
click at [194, 133] on div "Pre-Exam Preperation block_bot_response Bot Response" at bounding box center [212, 127] width 40 height 11
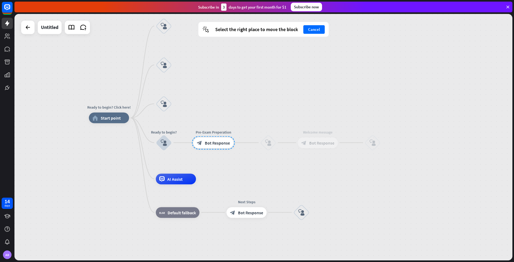
drag, startPoint x: 207, startPoint y: 134, endPoint x: 208, endPoint y: 148, distance: 14.5
click at [208, 148] on div at bounding box center [213, 142] width 43 height 13
click at [201, 179] on icon "plus" at bounding box center [202, 179] width 4 height 4
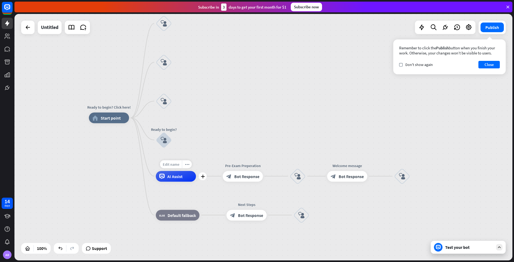
click at [170, 164] on span "Edit name" at bounding box center [171, 163] width 17 height 5
type input "*"
type input "**********"
click at [172, 177] on div "**********" at bounding box center [263, 137] width 498 height 246
click at [172, 177] on span "AI Assist" at bounding box center [174, 175] width 15 height 5
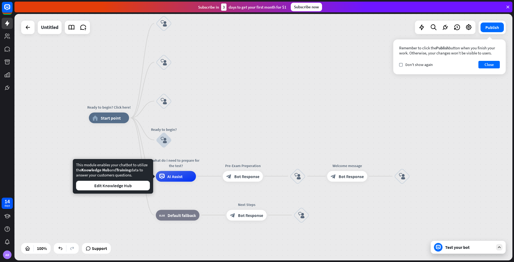
click at [461, 251] on div "Test your bot" at bounding box center [468, 246] width 75 height 13
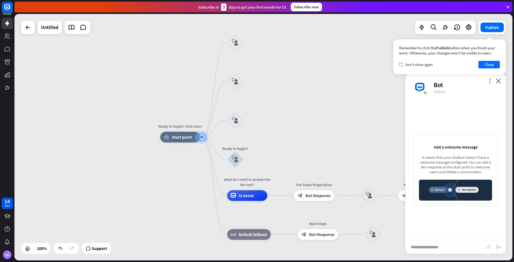
click at [439, 243] on input "text" at bounding box center [445, 246] width 81 height 13
type input "*"
type input "**********"
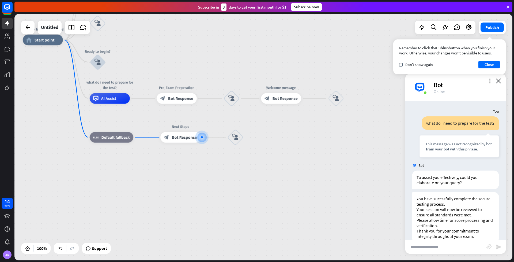
scroll to position [11, 0]
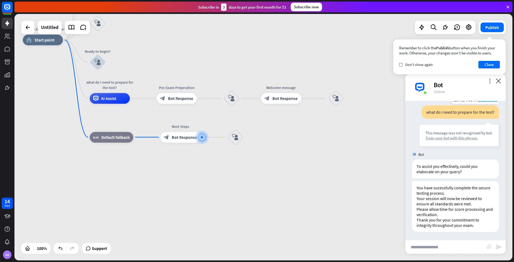
click at [445, 139] on div "Train your bot with this phrase." at bounding box center [458, 137] width 67 height 5
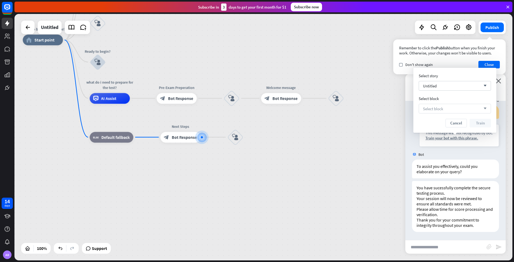
click at [454, 110] on div "Select block arrow_down" at bounding box center [455, 109] width 72 height 10
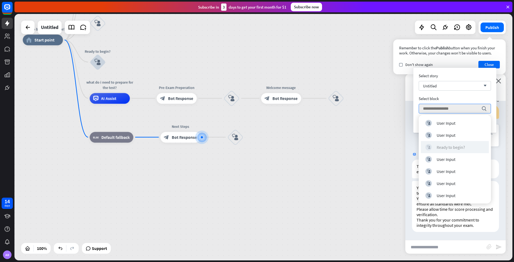
click at [456, 149] on div "Ready to begin?" at bounding box center [451, 146] width 28 height 5
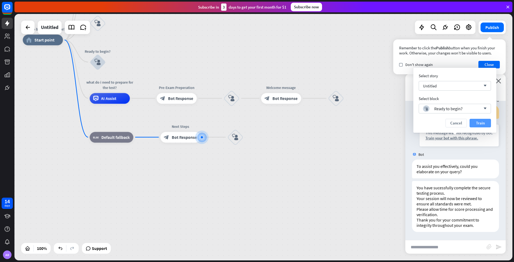
click at [483, 121] on button "Train" at bounding box center [480, 123] width 21 height 9
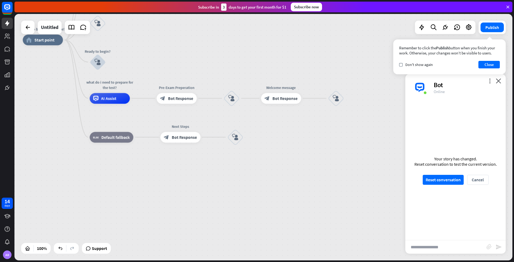
scroll to position [6, 0]
click at [454, 182] on button "Reset conversation" at bounding box center [443, 180] width 41 height 10
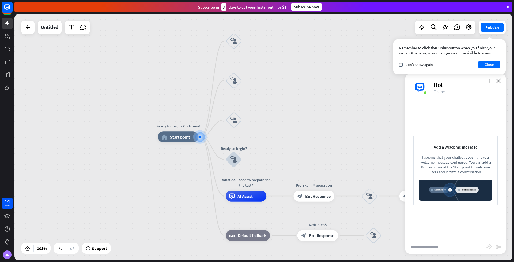
click at [499, 82] on icon "close" at bounding box center [498, 80] width 5 height 5
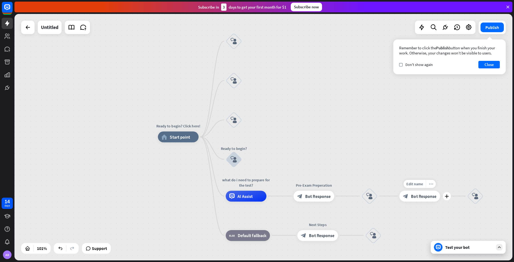
click at [429, 184] on icon "more_horiz" at bounding box center [431, 184] width 4 height 4
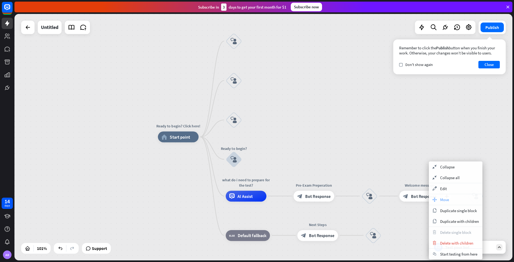
click at [445, 201] on span "Move" at bounding box center [444, 199] width 9 height 5
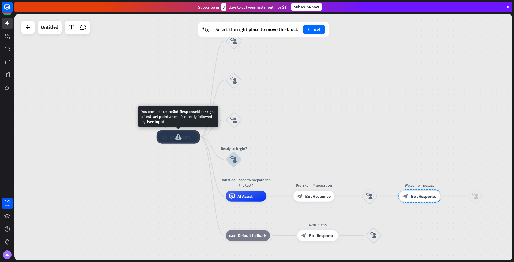
click at [199, 138] on div "Ready to begin? Click here! home_2 Start point" at bounding box center [178, 136] width 41 height 11
click at [210, 144] on div "Ready to begin? Click here! home_2 Start point block_user_input block_user_inpu…" at bounding box center [410, 261] width 505 height 249
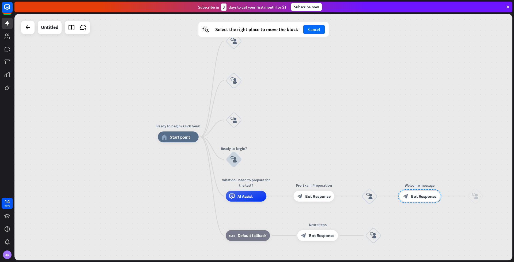
click at [210, 116] on div "Ready to begin? Click here! home_2 Start point block_user_input block_user_inpu…" at bounding box center [263, 137] width 498 height 246
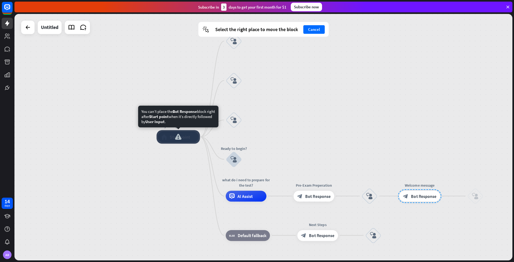
click at [199, 136] on div "Ready to begin? Click here! home_2 Start point" at bounding box center [178, 136] width 41 height 11
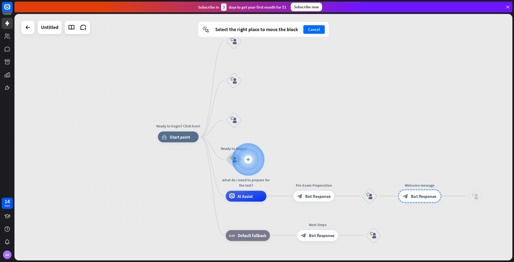
click at [245, 159] on div "plus" at bounding box center [248, 159] width 8 height 8
click at [248, 159] on icon "plus" at bounding box center [248, 159] width 4 height 4
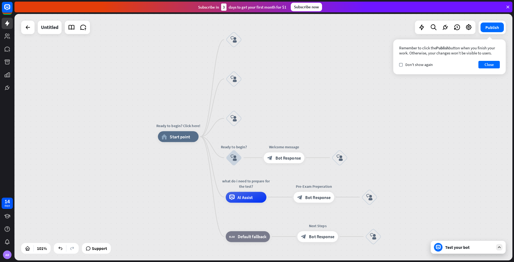
click at [469, 247] on div "Test your bot" at bounding box center [469, 246] width 48 height 5
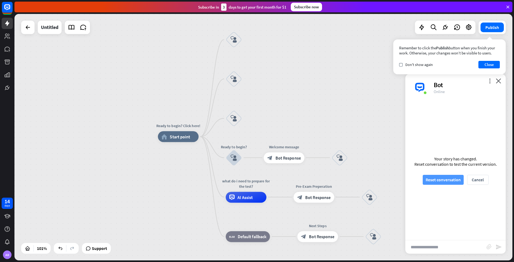
click at [446, 182] on button "Reset conversation" at bounding box center [443, 180] width 41 height 10
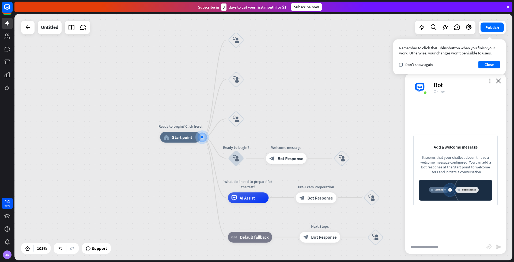
click at [443, 246] on input "text" at bounding box center [445, 246] width 81 height 13
type input "**********"
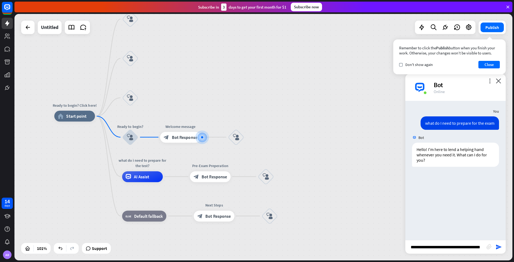
type input "**********"
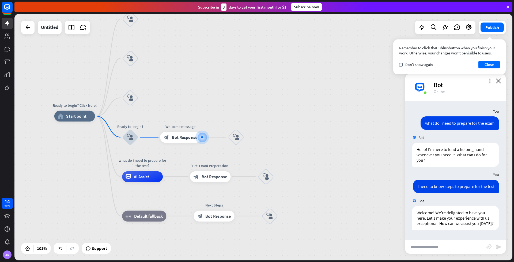
type input "*"
type input "**********"
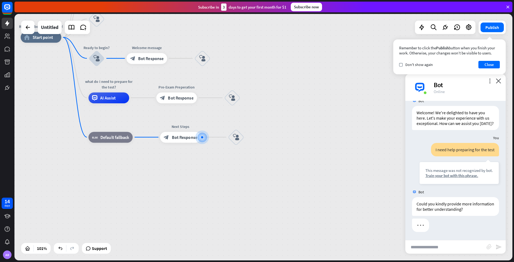
scroll to position [111, 0]
click at [443, 176] on div "Train your bot with this phrase." at bounding box center [458, 175] width 67 height 5
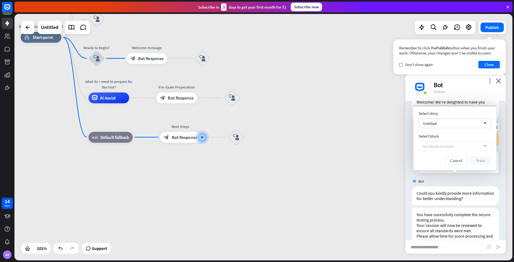
scroll to position [148, 0]
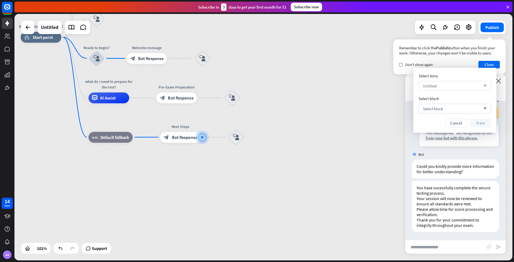
click at [446, 86] on div "Untitled arrow_down" at bounding box center [455, 86] width 72 height 10
click at [453, 110] on div "Select block arrow_down" at bounding box center [455, 109] width 72 height 10
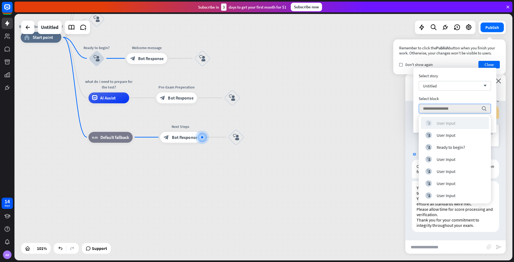
click at [440, 125] on div "User Input" at bounding box center [446, 122] width 19 height 5
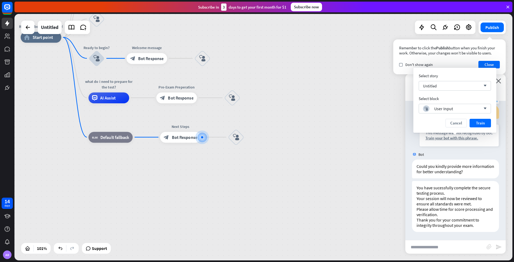
click at [488, 122] on button "Train" at bounding box center [480, 123] width 21 height 9
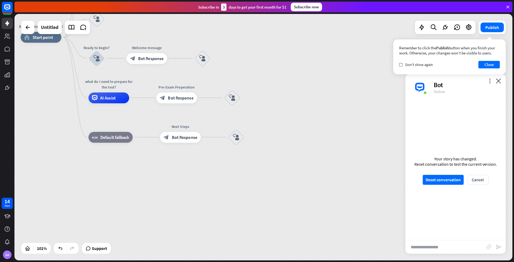
scroll to position [143, 0]
click at [436, 179] on button "Reset conversation" at bounding box center [443, 180] width 41 height 10
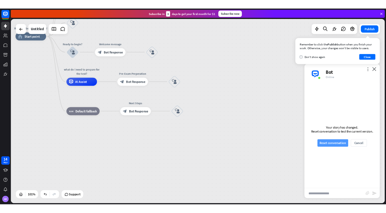
scroll to position [0, 0]
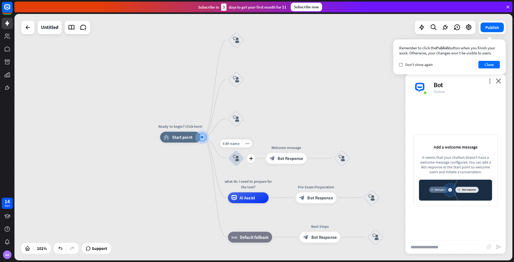
click at [234, 159] on icon "block_user_input" at bounding box center [236, 158] width 6 height 6
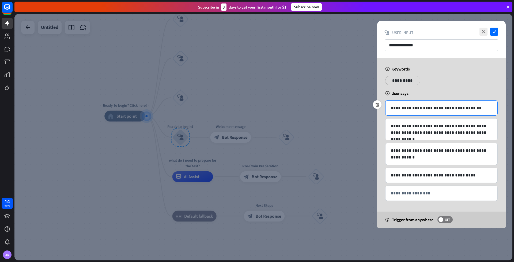
click at [455, 108] on p "**********" at bounding box center [441, 107] width 101 height 7
click at [441, 107] on p "**********" at bounding box center [441, 107] width 101 height 7
click at [429, 108] on p "**********" at bounding box center [441, 107] width 101 height 7
click at [173, 138] on div at bounding box center [263, 137] width 498 height 246
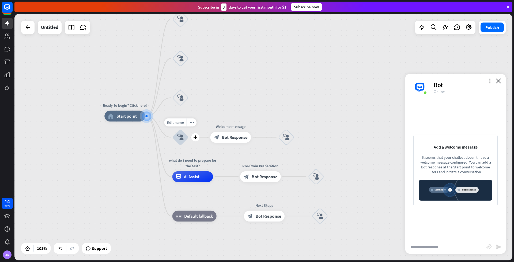
click at [182, 137] on icon "block_user_input" at bounding box center [180, 137] width 6 height 6
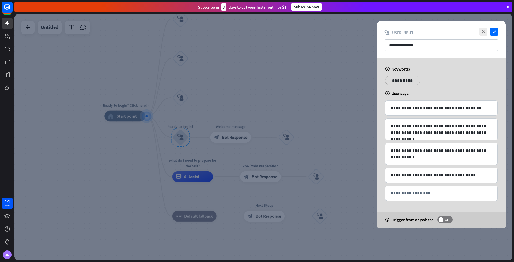
drag, startPoint x: 184, startPoint y: 146, endPoint x: 218, endPoint y: 162, distance: 37.4
click at [218, 162] on div at bounding box center [263, 137] width 498 height 246
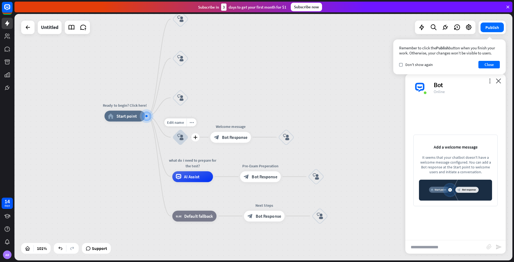
click at [179, 137] on icon "block_user_input" at bounding box center [180, 137] width 6 height 6
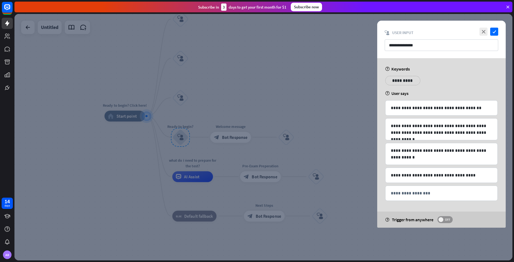
click at [446, 220] on span "OFF" at bounding box center [447, 219] width 8 height 4
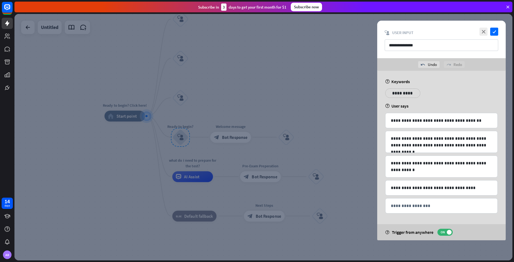
click at [182, 137] on div at bounding box center [263, 137] width 498 height 246
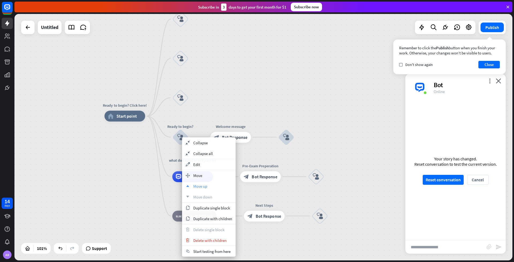
click at [208, 187] on div "up Move up" at bounding box center [209, 185] width 54 height 11
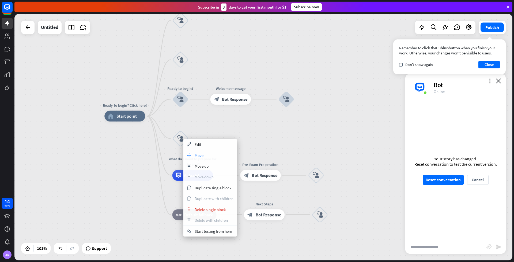
click at [198, 156] on span "Move" at bounding box center [199, 155] width 9 height 5
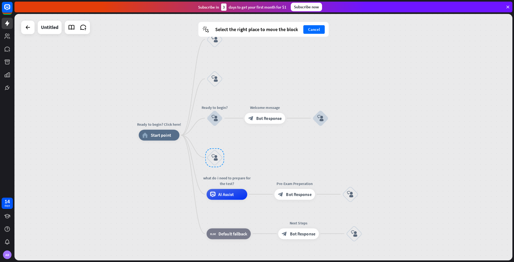
drag, startPoint x: 189, startPoint y: 141, endPoint x: 222, endPoint y: 157, distance: 36.6
click at [222, 157] on div at bounding box center [214, 157] width 19 height 19
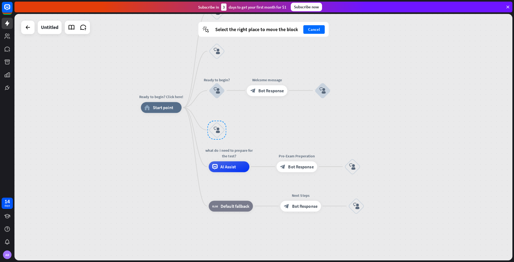
drag, startPoint x: 214, startPoint y: 145, endPoint x: 217, endPoint y: 119, distance: 25.8
click at [217, 120] on div at bounding box center [216, 129] width 19 height 19
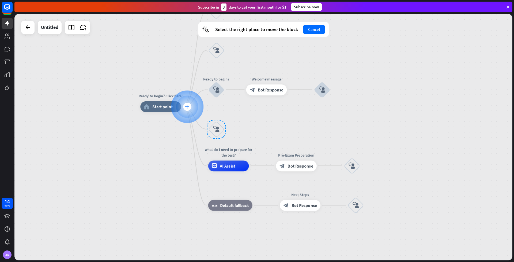
click at [186, 107] on icon "plus" at bounding box center [187, 107] width 4 height 4
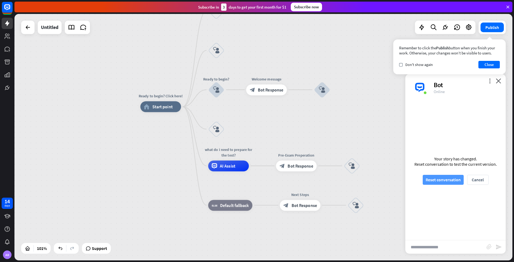
click at [433, 183] on button "Reset conversation" at bounding box center [443, 180] width 41 height 10
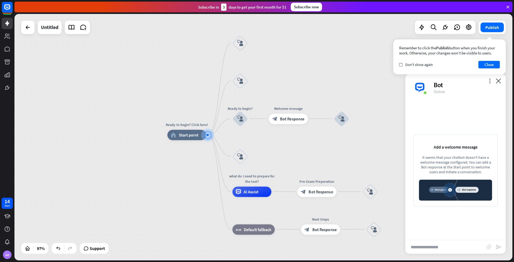
click at [441, 181] on img at bounding box center [455, 189] width 73 height 21
